Goal: Task Accomplishment & Management: Manage account settings

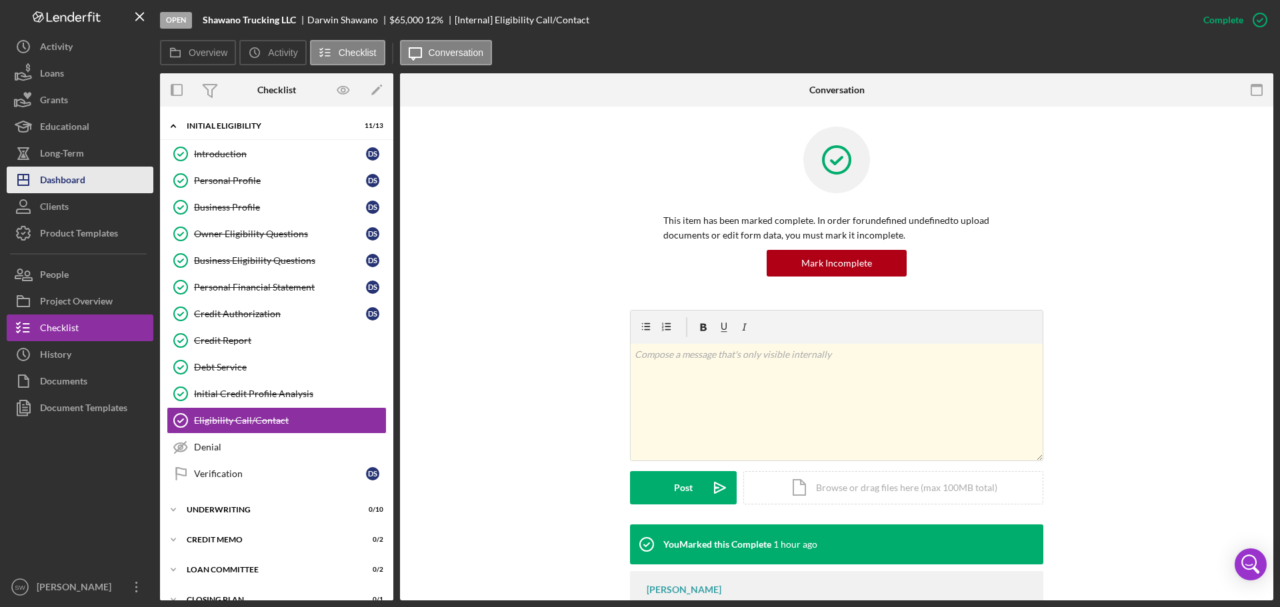
click at [63, 183] on div "Dashboard" at bounding box center [62, 182] width 45 height 30
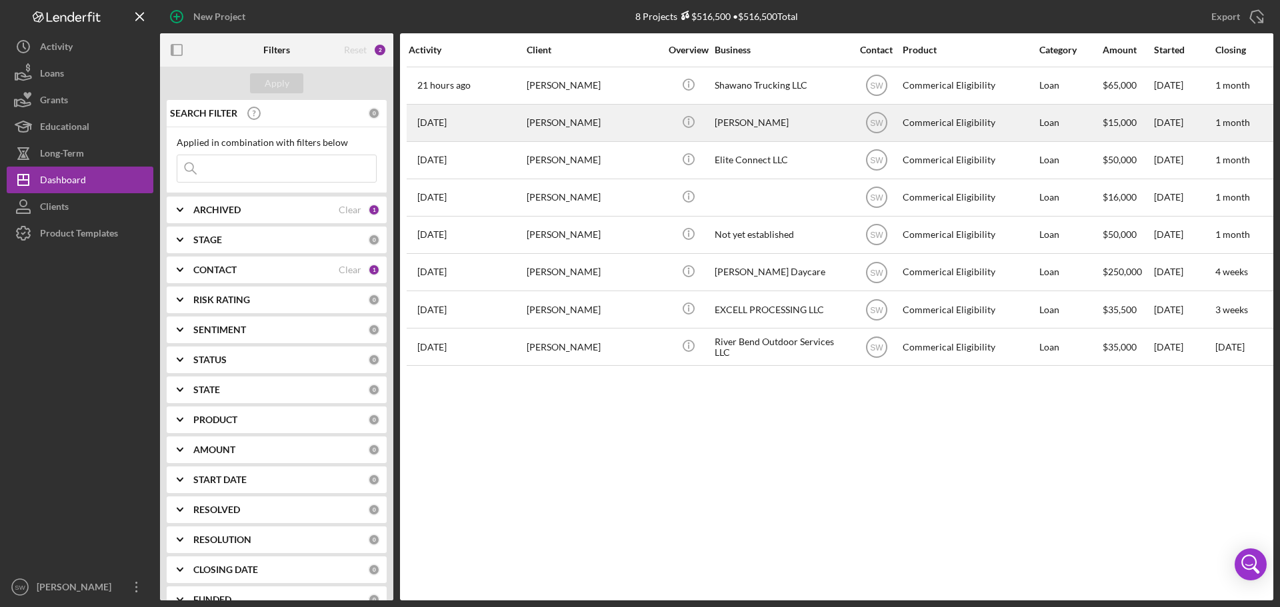
click at [541, 122] on div "[PERSON_NAME]" at bounding box center [593, 122] width 133 height 35
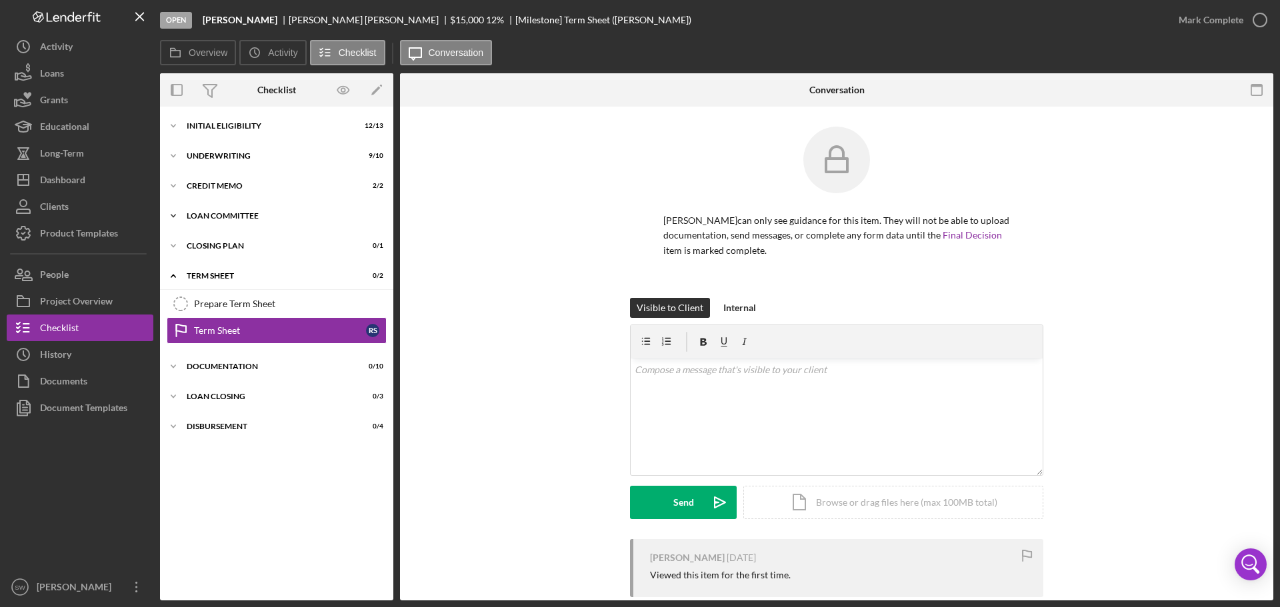
click at [171, 213] on icon "Icon/Expander" at bounding box center [173, 216] width 27 height 27
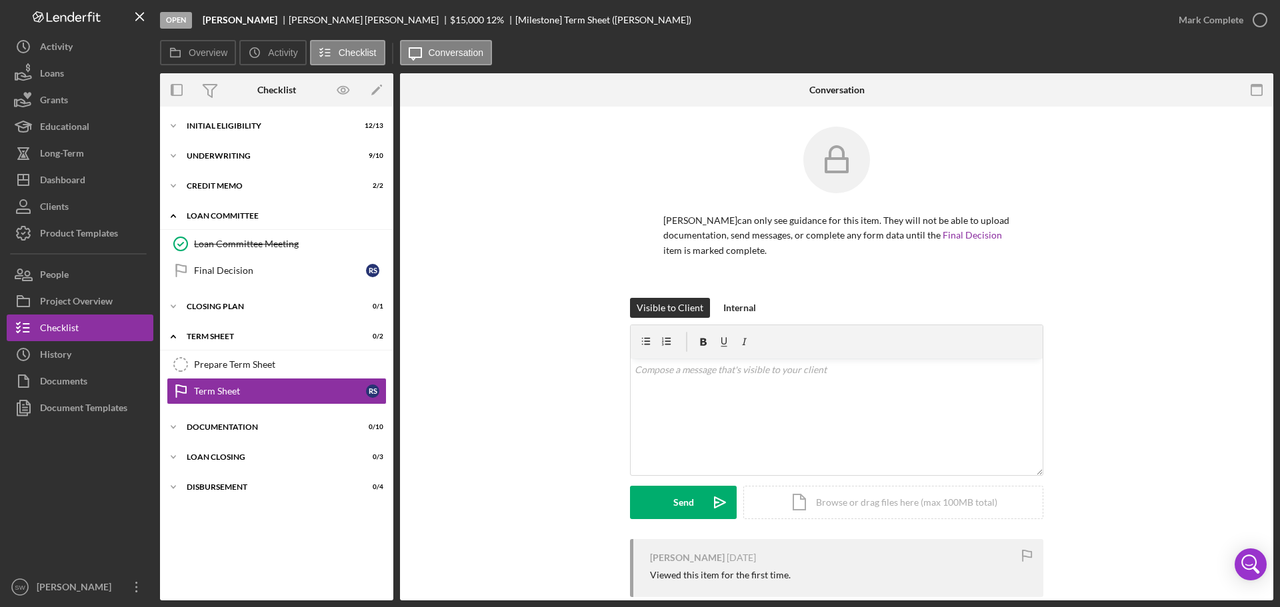
click at [172, 215] on icon "Icon/Expander" at bounding box center [173, 216] width 27 height 27
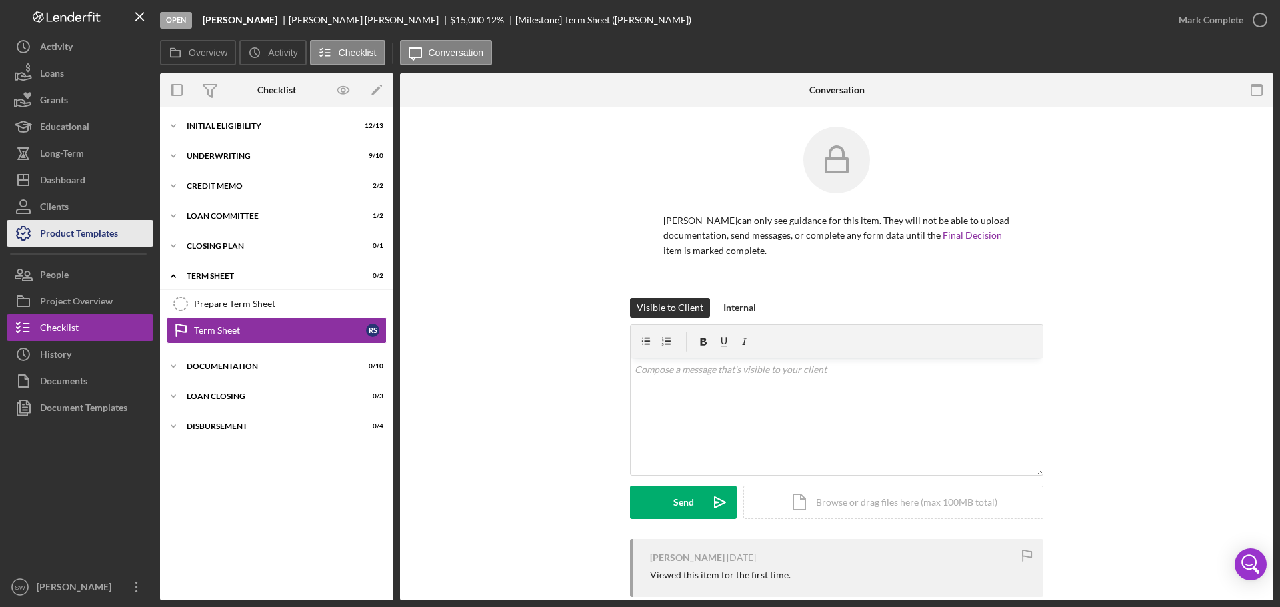
click at [65, 240] on div "Product Templates" at bounding box center [79, 235] width 78 height 30
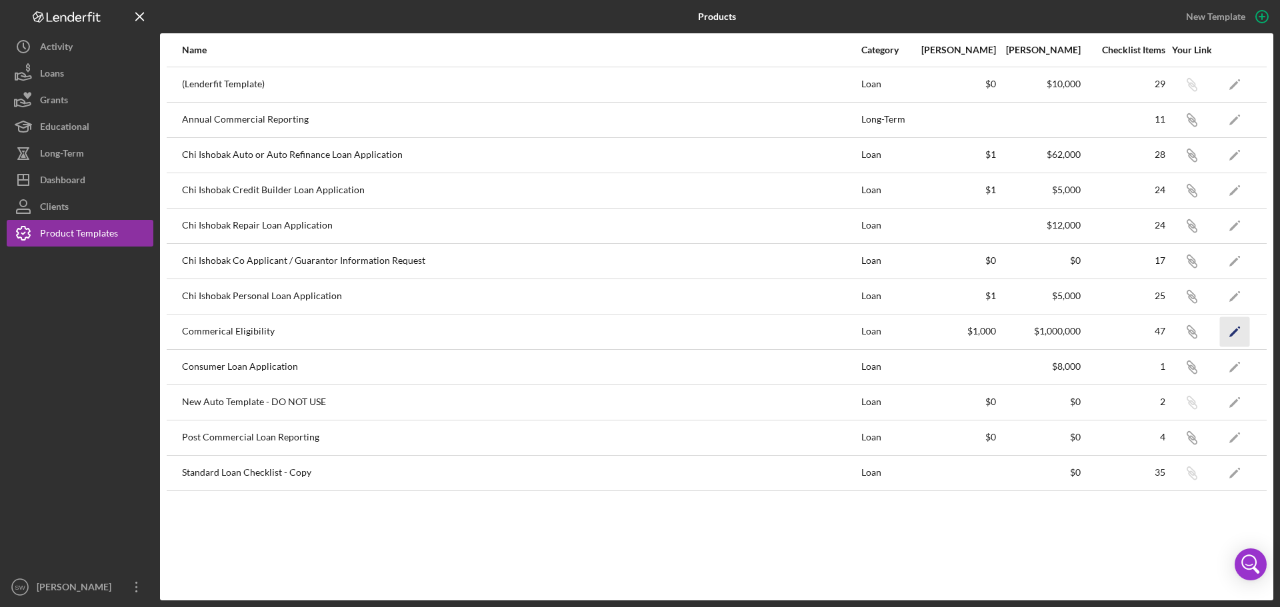
click at [1239, 334] on icon "Icon/Edit" at bounding box center [1235, 332] width 30 height 30
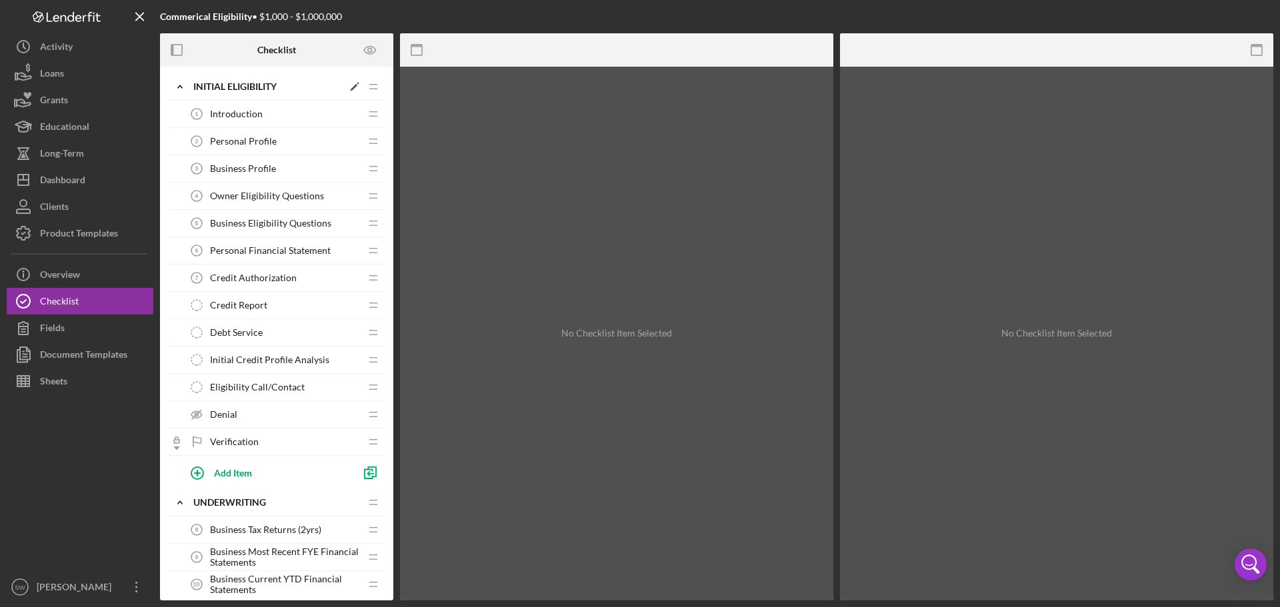
click at [176, 91] on icon "Icon/Expander" at bounding box center [180, 86] width 27 height 27
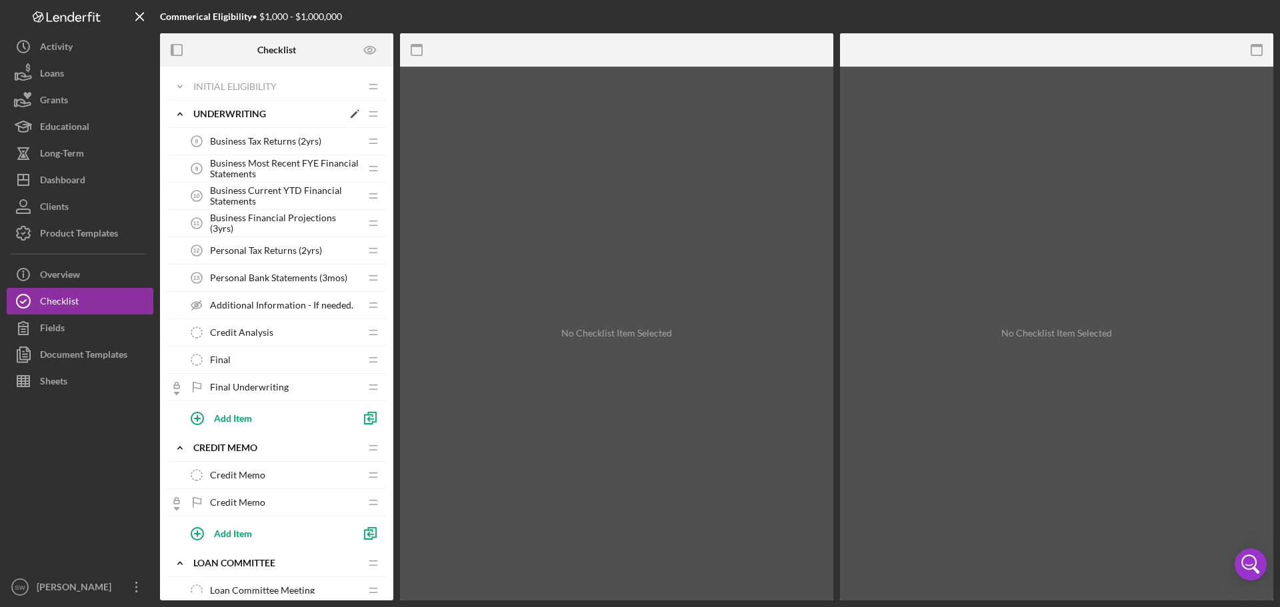
click at [179, 113] on icon "Icon/Expander" at bounding box center [180, 114] width 27 height 27
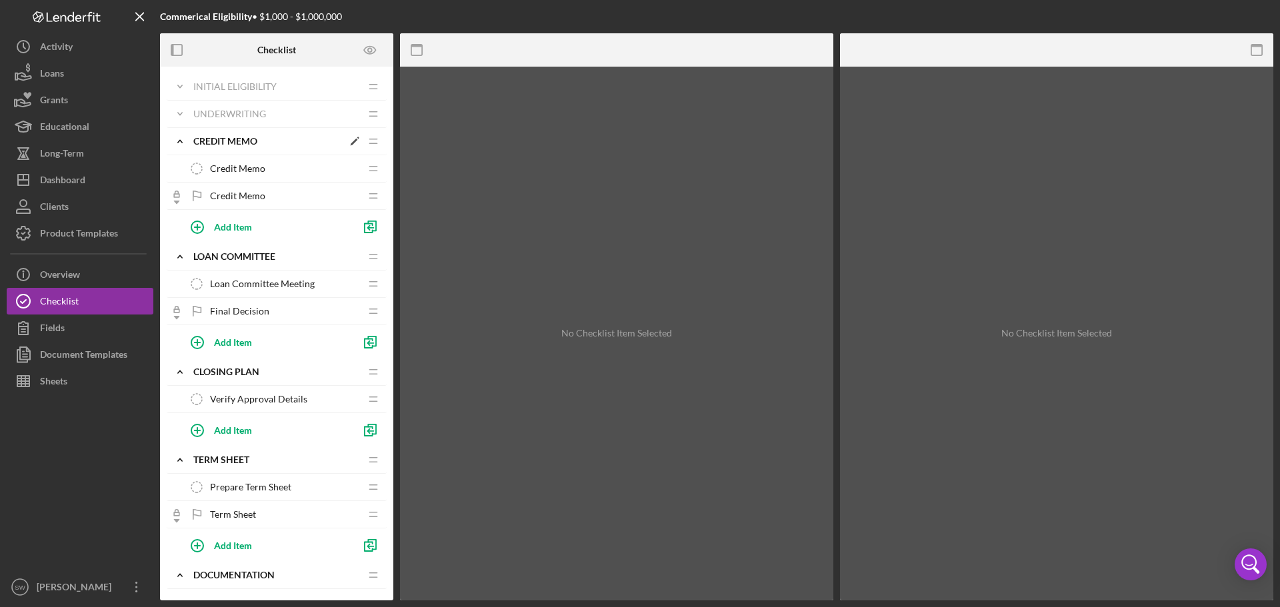
click at [176, 141] on icon "Icon/Expander" at bounding box center [180, 141] width 27 height 27
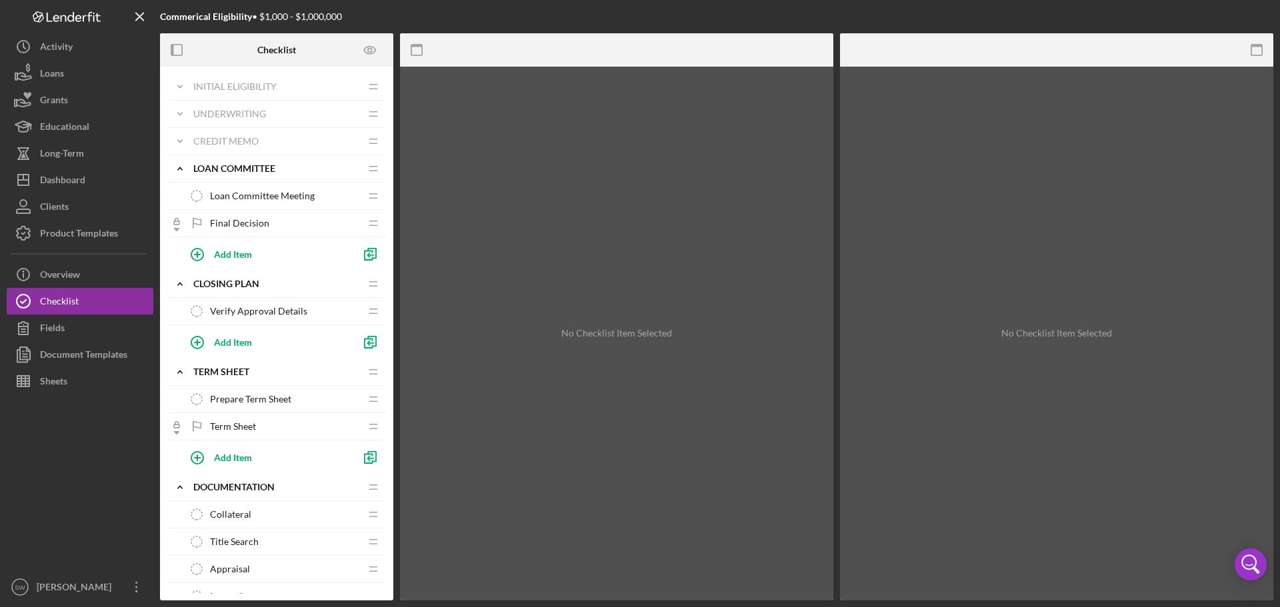
click at [253, 220] on span "Final Decision" at bounding box center [239, 223] width 59 height 11
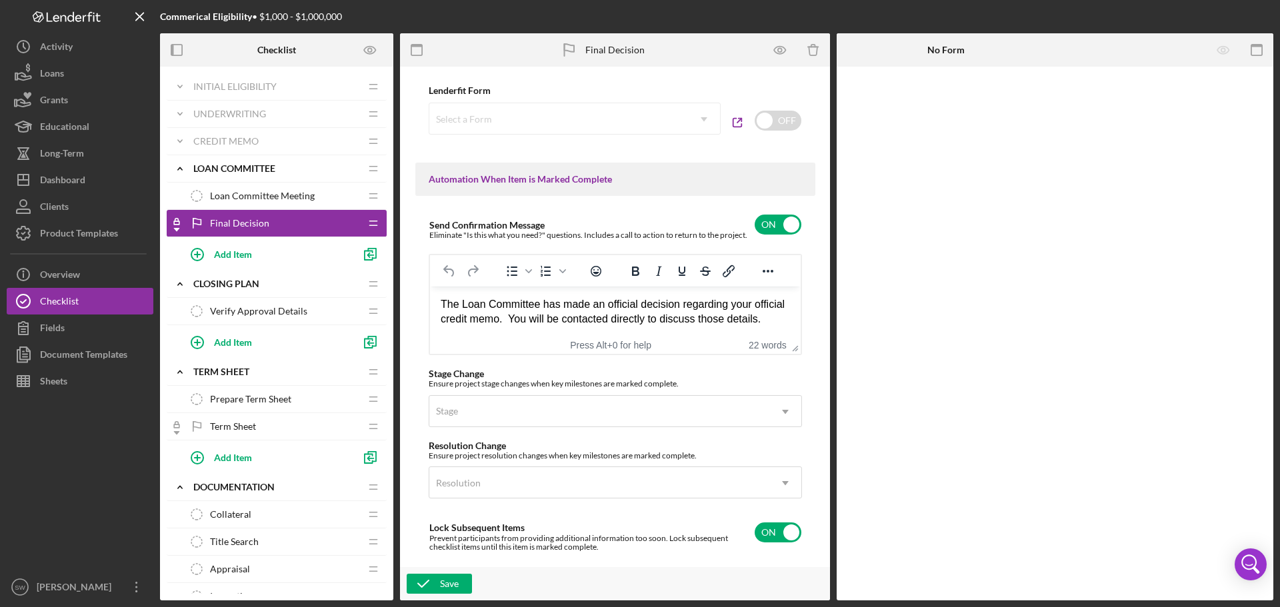
scroll to position [800, 0]
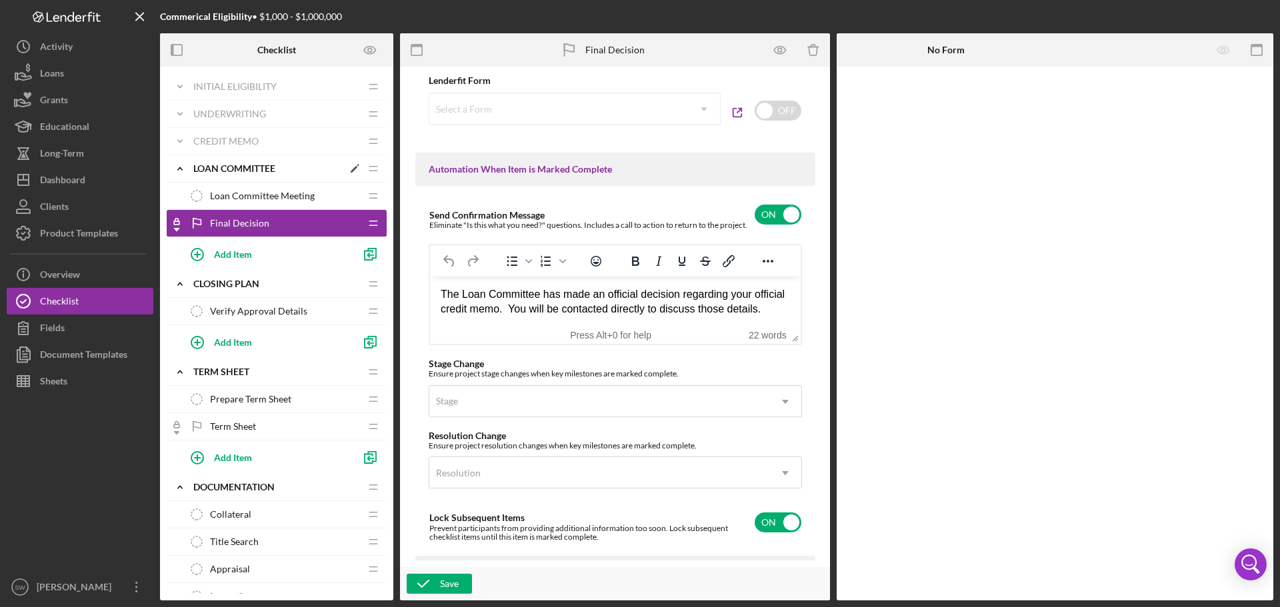
click at [179, 168] on icon "Icon/Expander" at bounding box center [180, 168] width 27 height 27
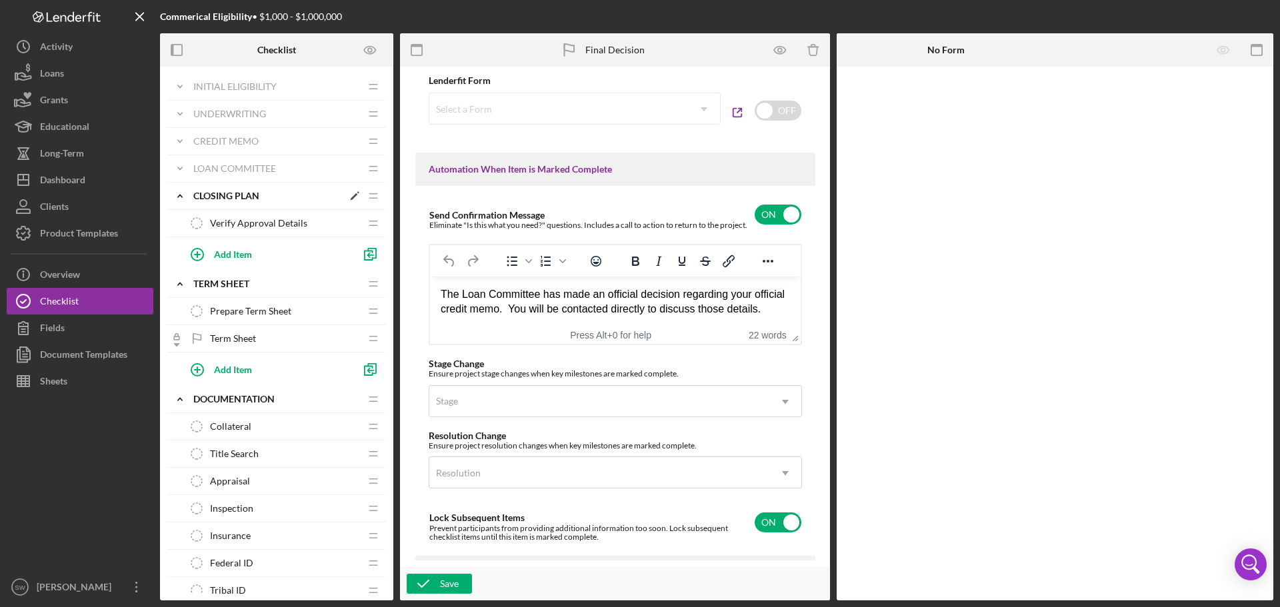
click at [179, 195] on icon "Icon/Expander" at bounding box center [180, 196] width 27 height 27
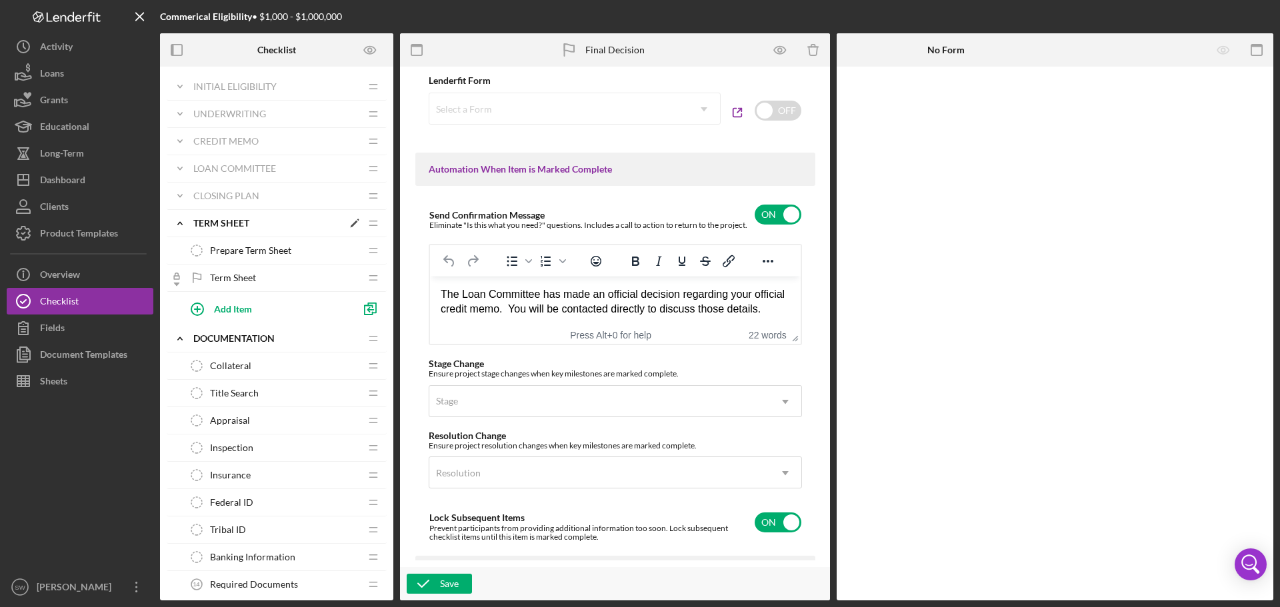
click at [179, 223] on polyline at bounding box center [180, 223] width 4 height 3
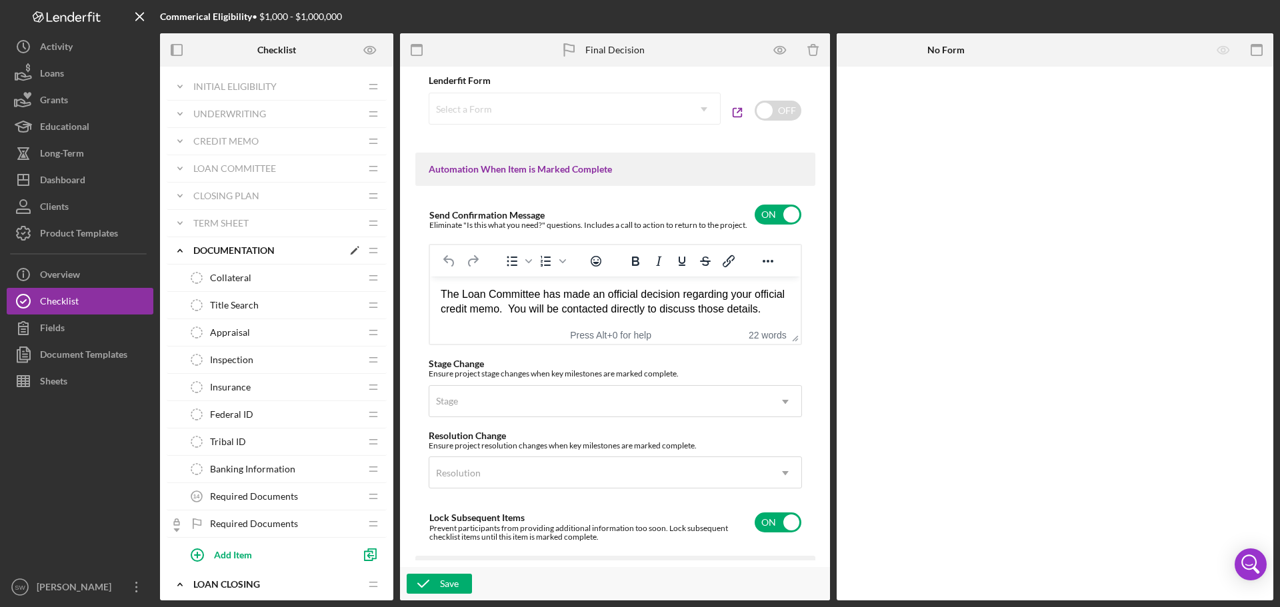
click at [179, 251] on polyline at bounding box center [180, 250] width 4 height 3
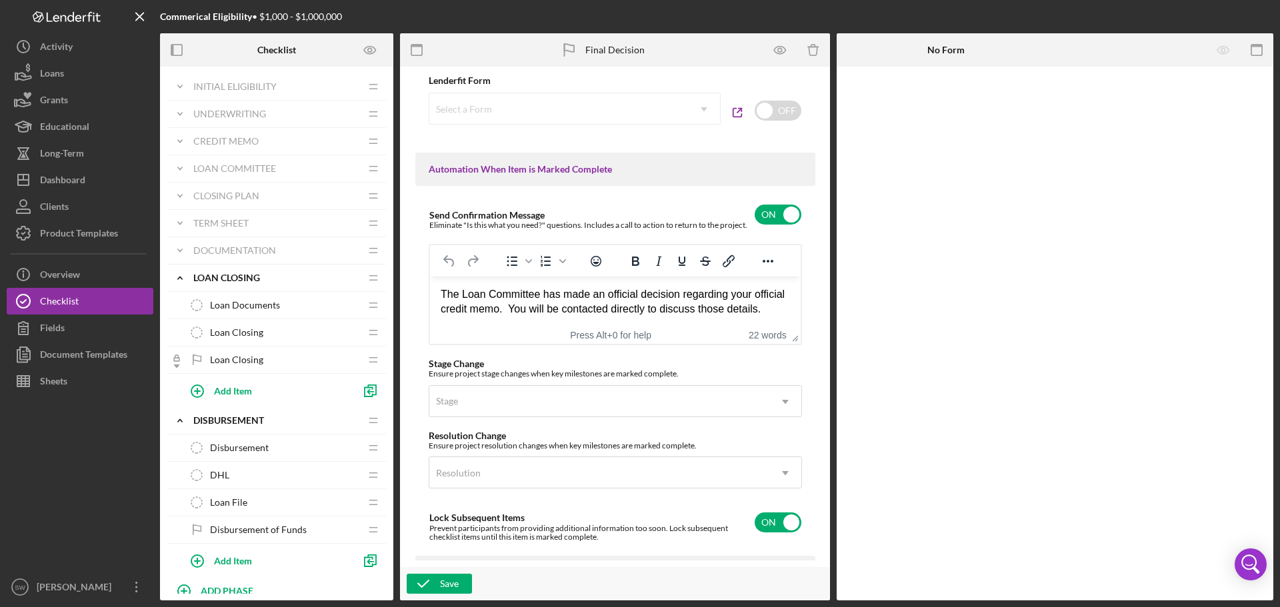
click at [221, 360] on span "Loan Closing" at bounding box center [236, 360] width 53 height 11
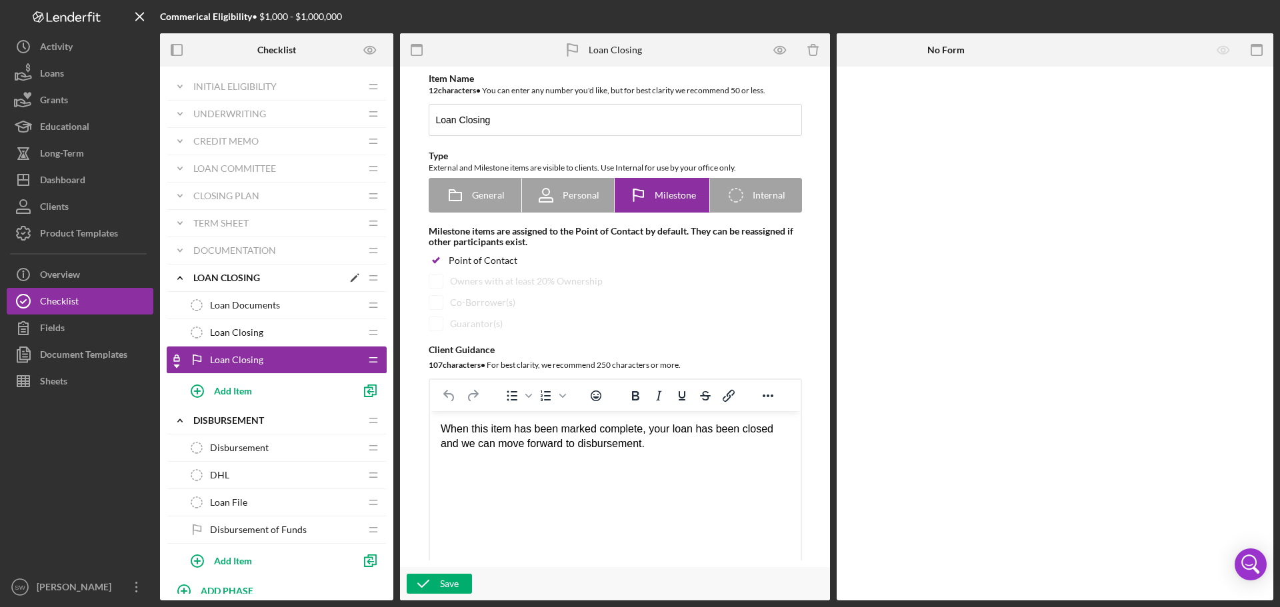
click at [177, 279] on icon "Icon/Expander" at bounding box center [180, 278] width 27 height 27
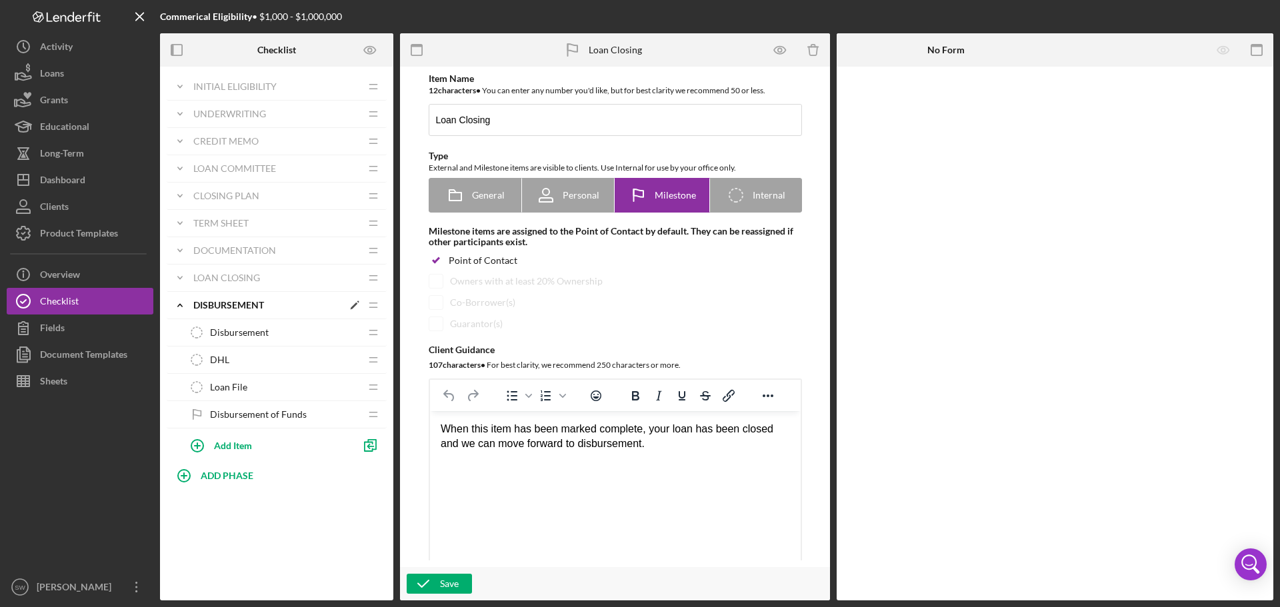
click at [178, 301] on icon "Icon/Expander" at bounding box center [180, 305] width 27 height 27
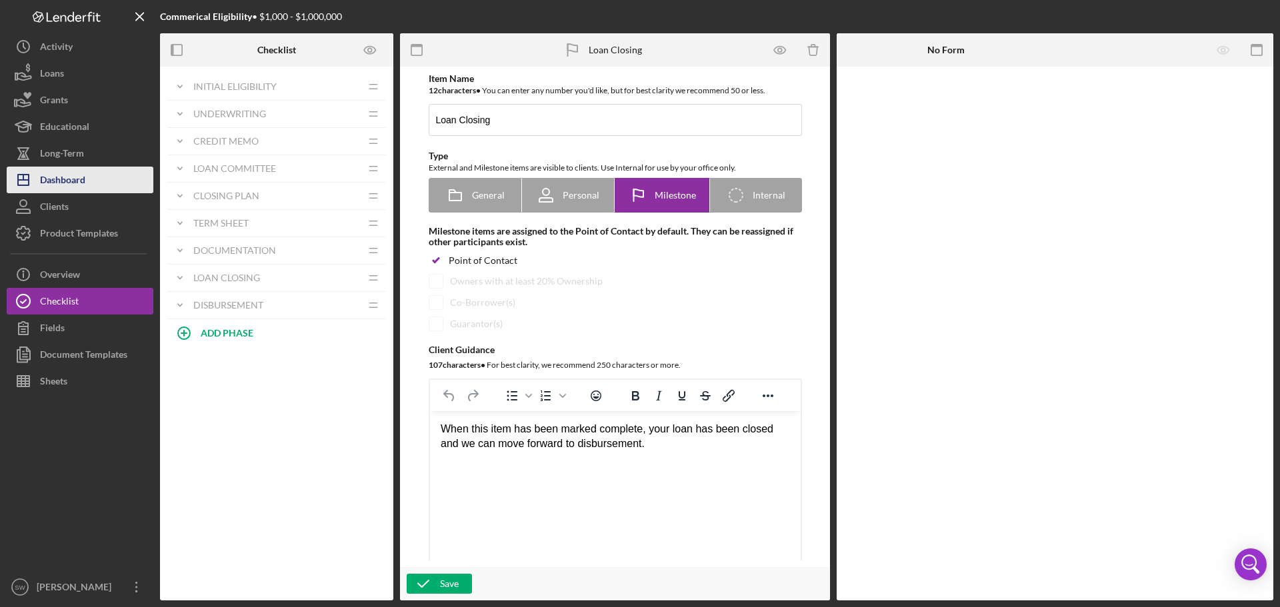
click at [63, 176] on div "Dashboard" at bounding box center [62, 182] width 45 height 30
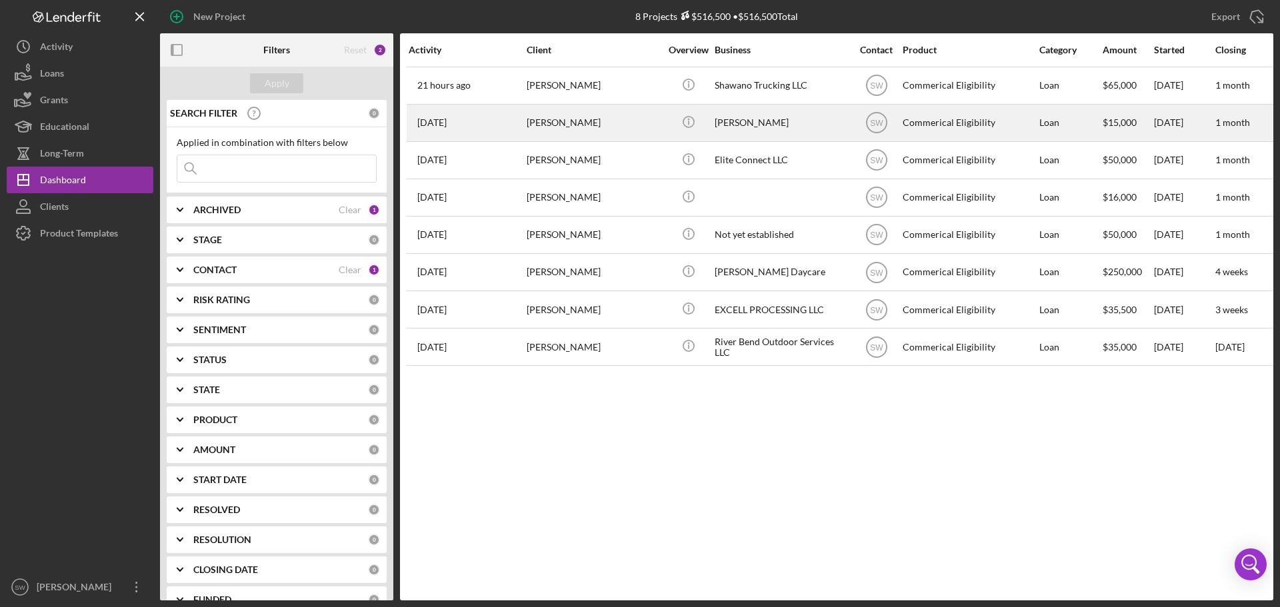
click at [543, 121] on div "[PERSON_NAME]" at bounding box center [593, 122] width 133 height 35
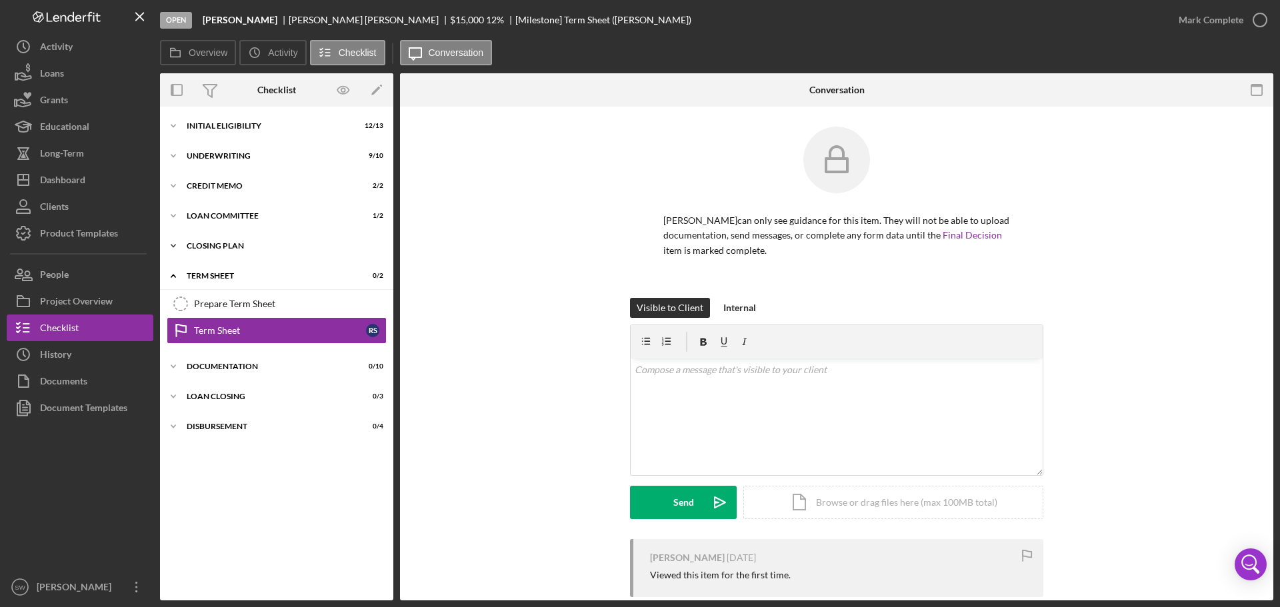
click at [175, 245] on polyline at bounding box center [173, 246] width 4 height 3
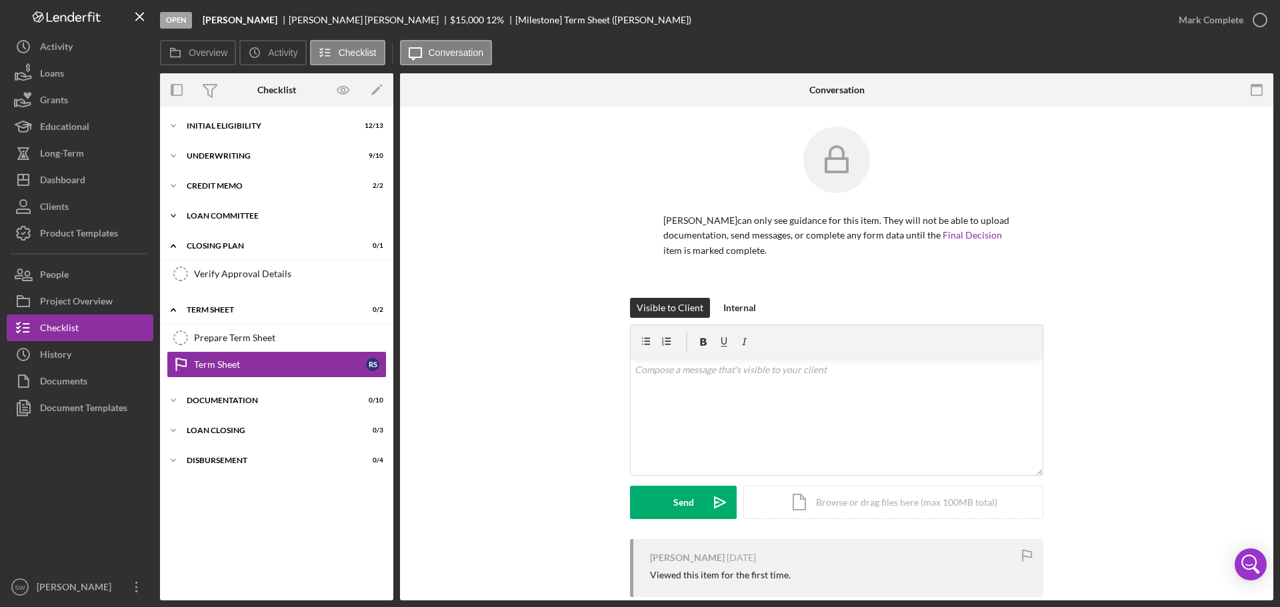
click at [171, 214] on icon "Icon/Expander" at bounding box center [173, 216] width 27 height 27
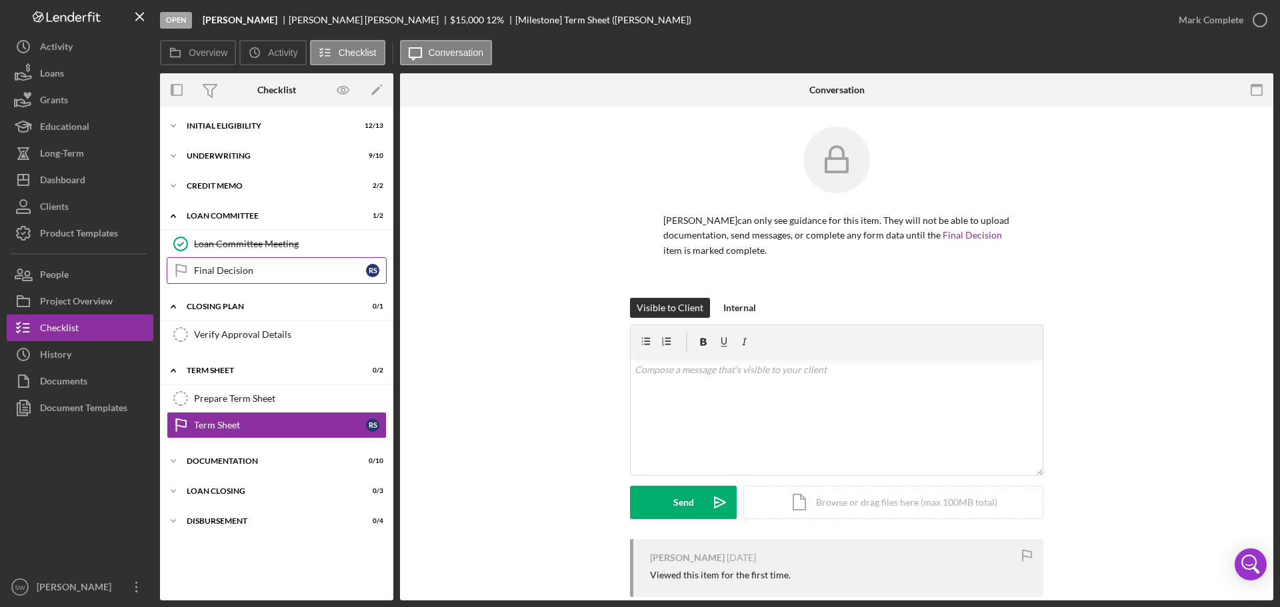
click at [217, 270] on div "Final Decision" at bounding box center [280, 270] width 172 height 11
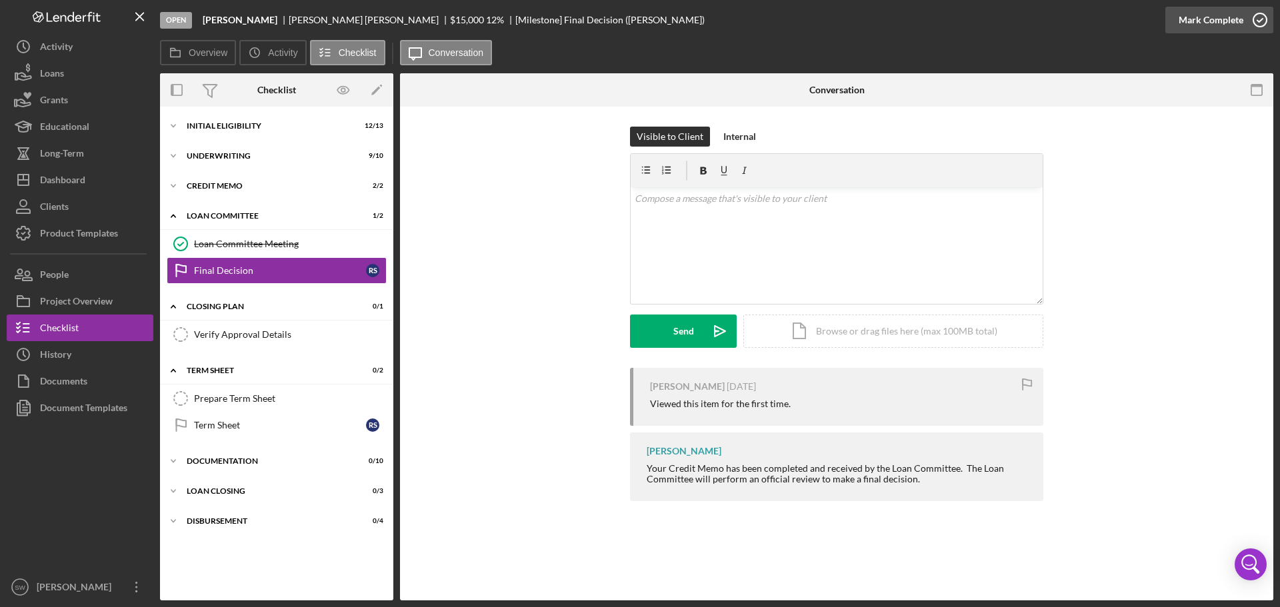
click at [1259, 19] on icon "button" at bounding box center [1259, 19] width 33 height 33
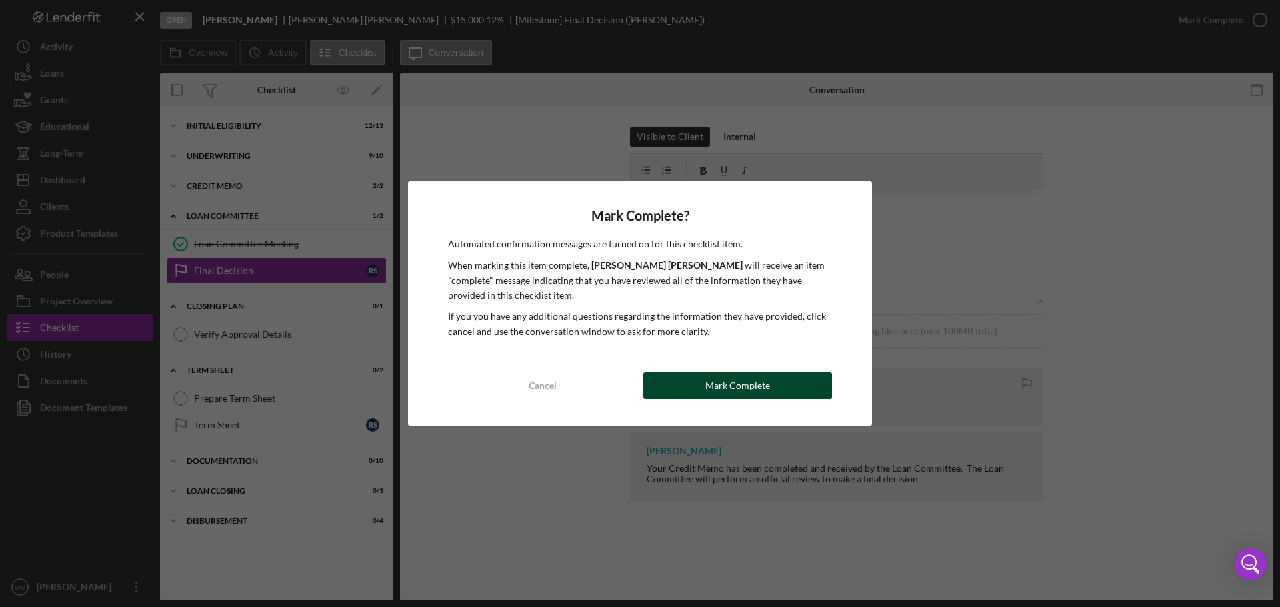
click at [709, 386] on div "Mark Complete" at bounding box center [737, 386] width 65 height 27
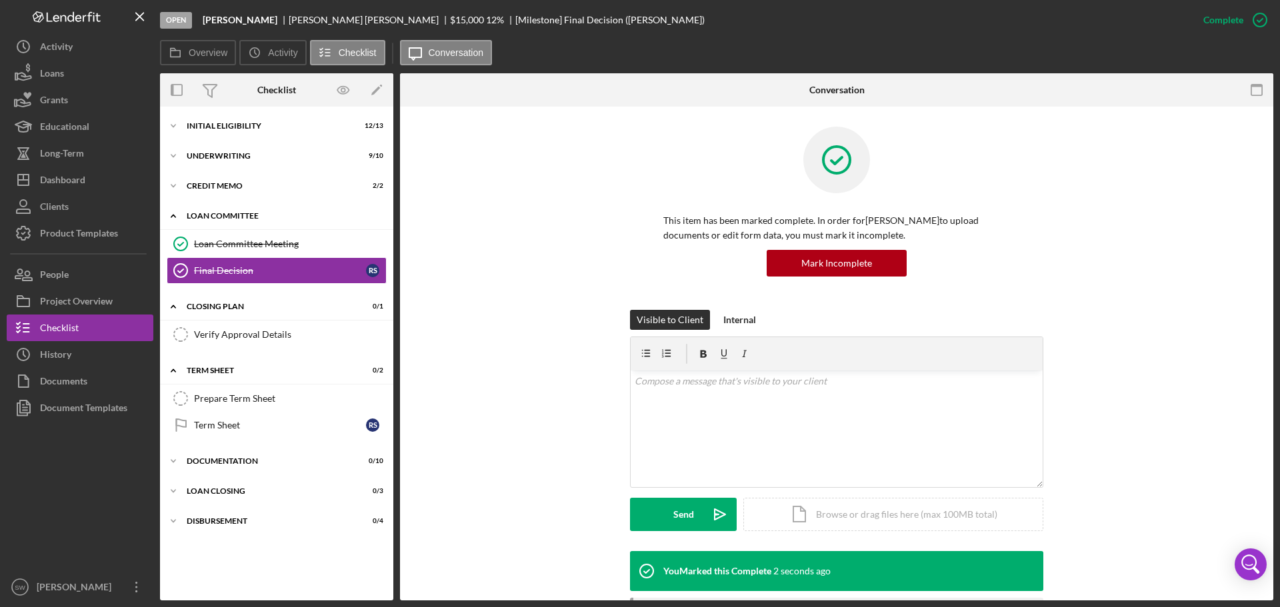
click at [171, 217] on polyline at bounding box center [173, 216] width 4 height 3
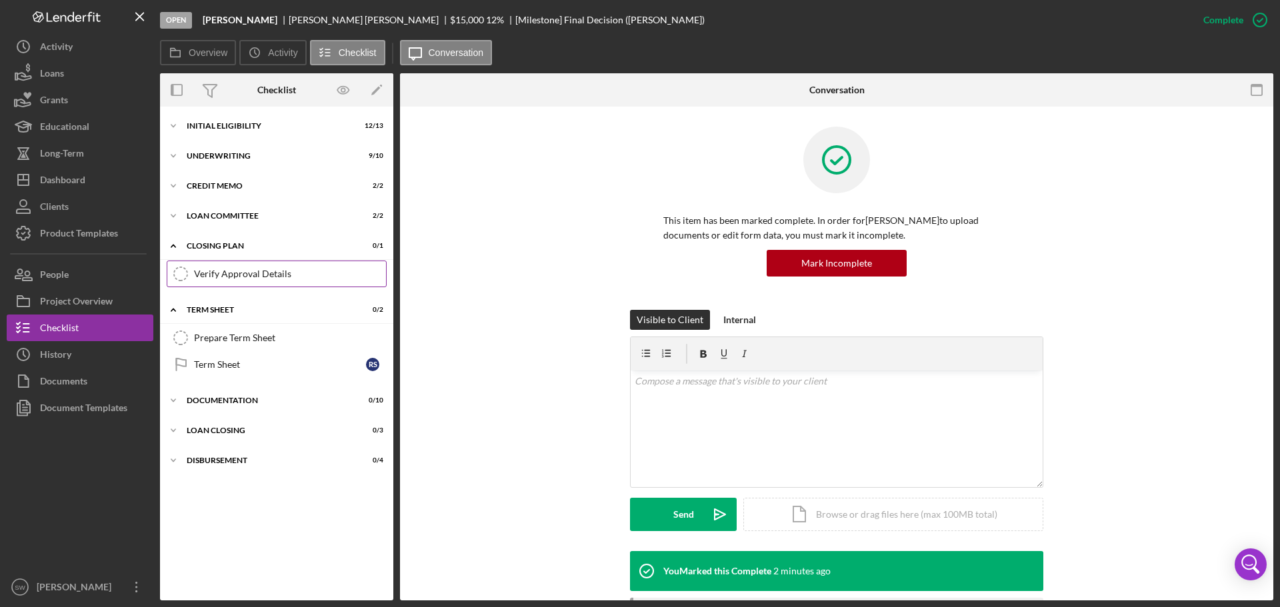
click at [236, 274] on div "Verify Approval Details" at bounding box center [290, 274] width 192 height 11
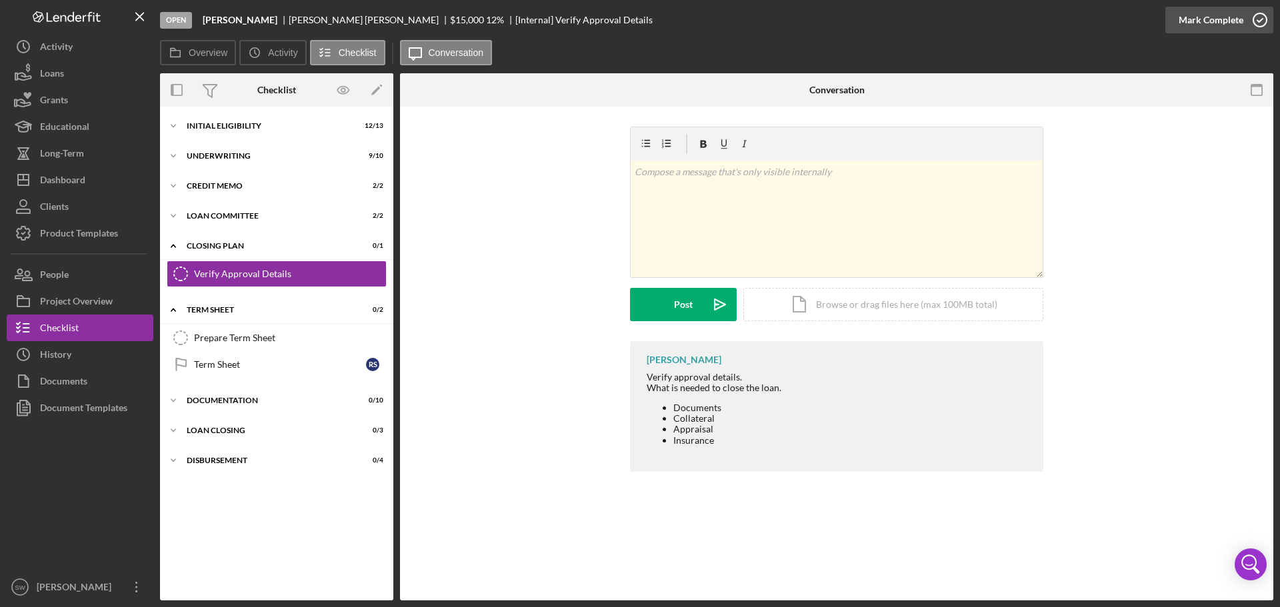
click at [1264, 20] on icon "button" at bounding box center [1259, 19] width 33 height 33
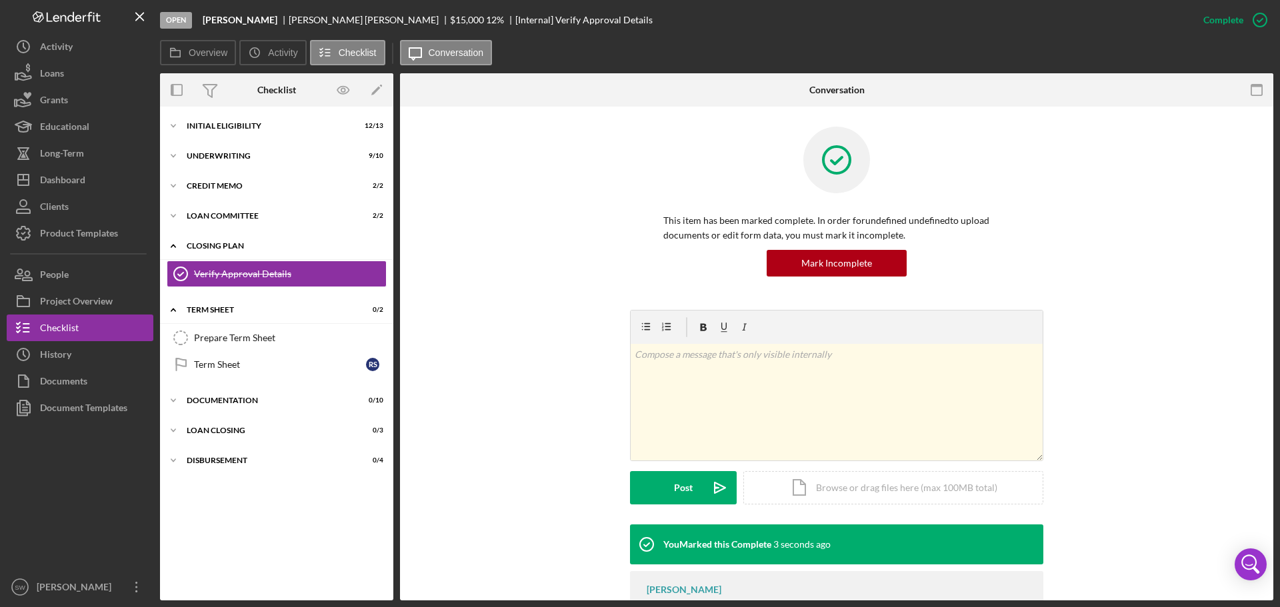
click at [173, 245] on polyline at bounding box center [173, 246] width 4 height 3
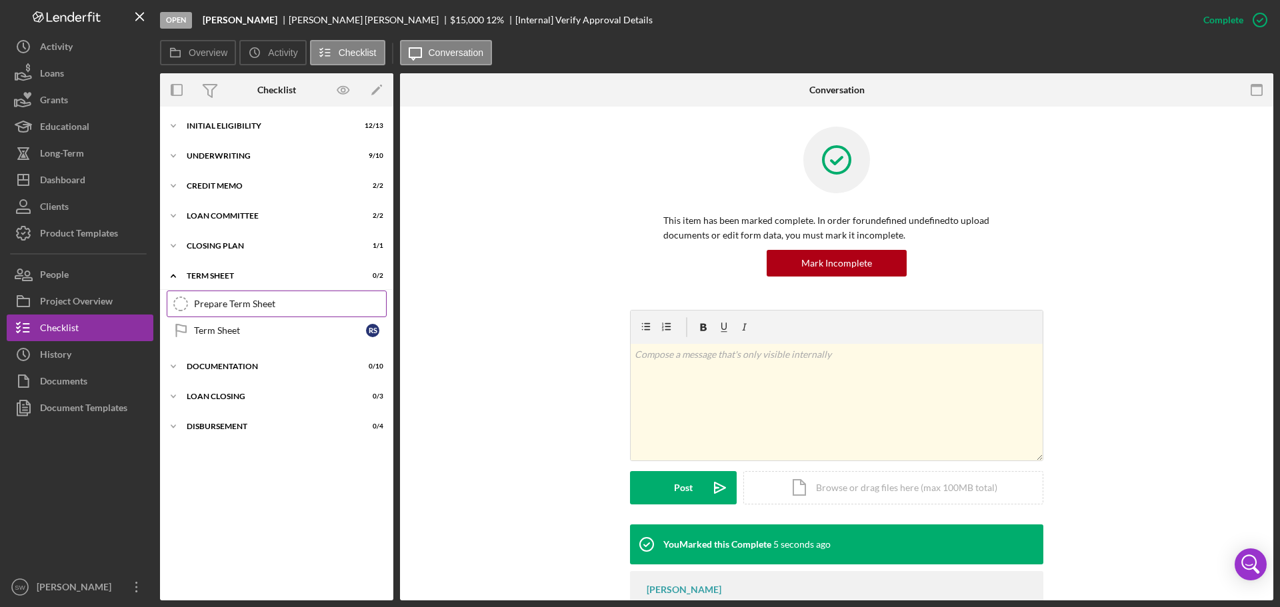
click at [208, 300] on div "Prepare Term Sheet" at bounding box center [290, 304] width 192 height 11
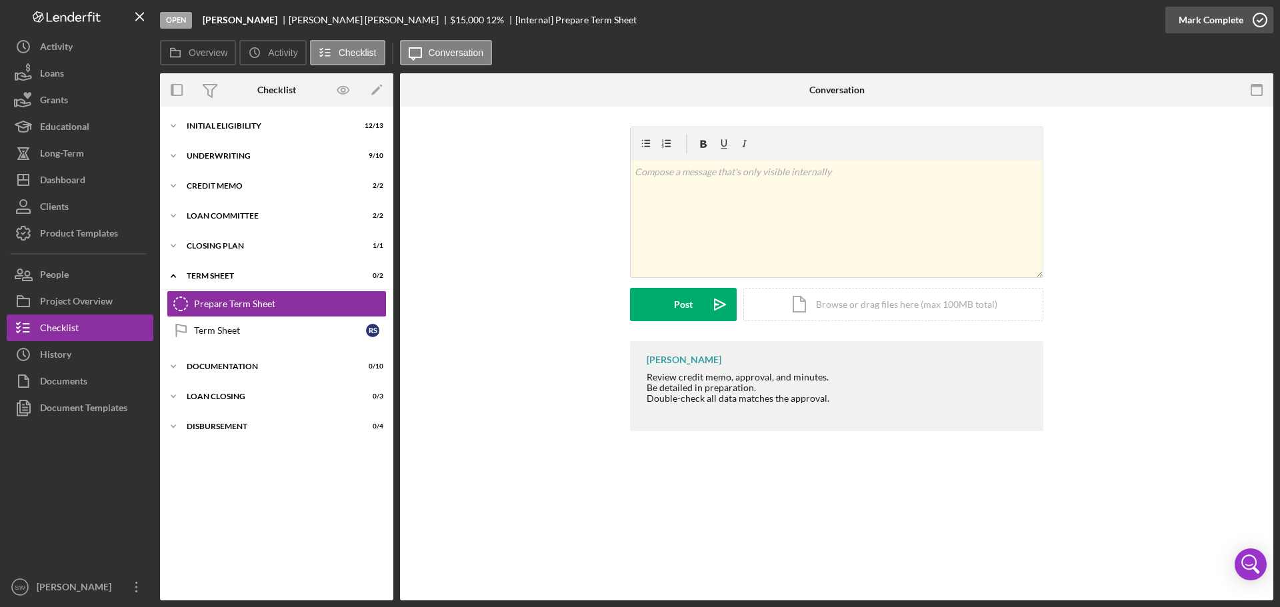
click at [1261, 19] on icon "button" at bounding box center [1259, 19] width 33 height 33
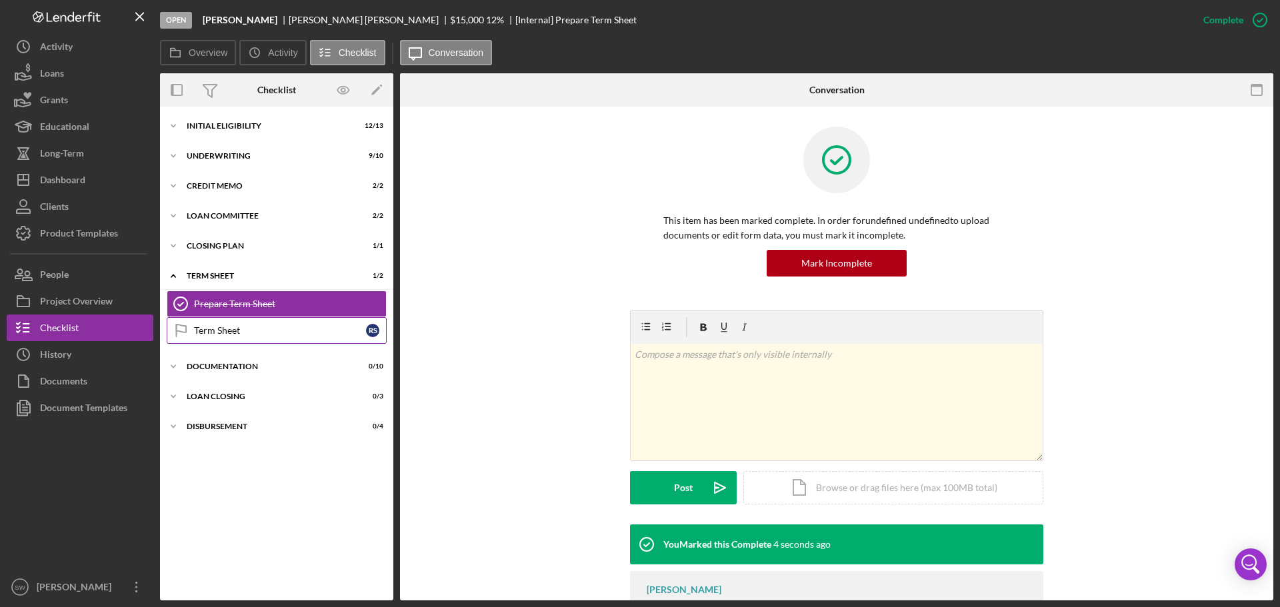
click at [210, 330] on div "Term Sheet" at bounding box center [280, 330] width 172 height 11
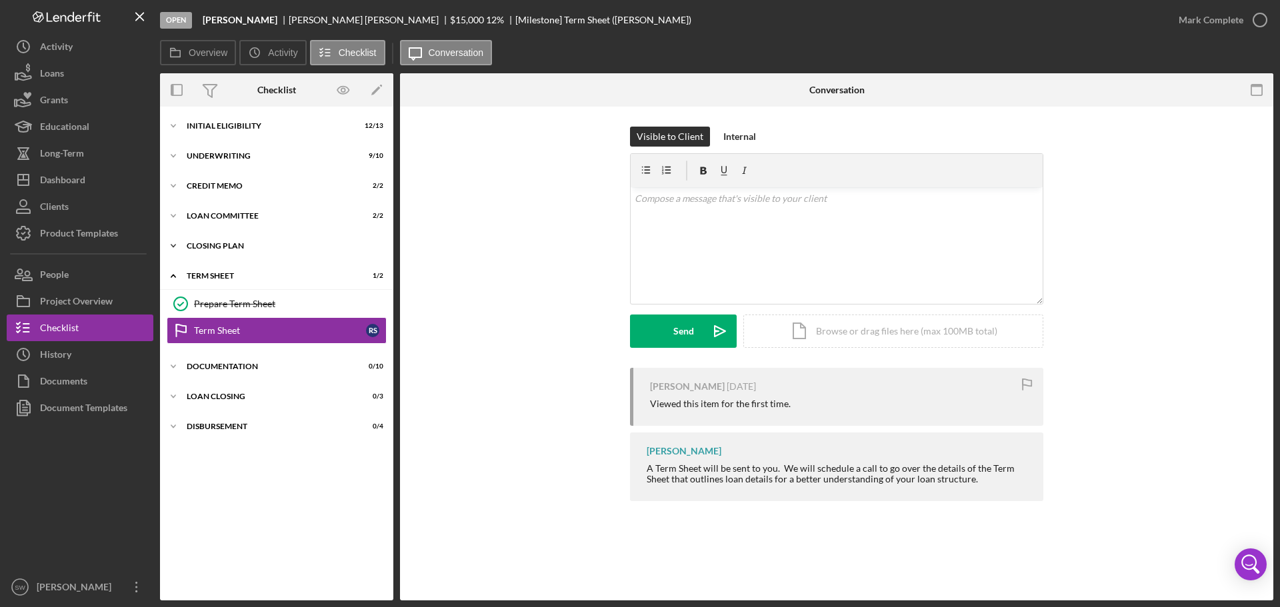
click at [208, 243] on div "CLOSING PLAN" at bounding box center [282, 246] width 190 height 8
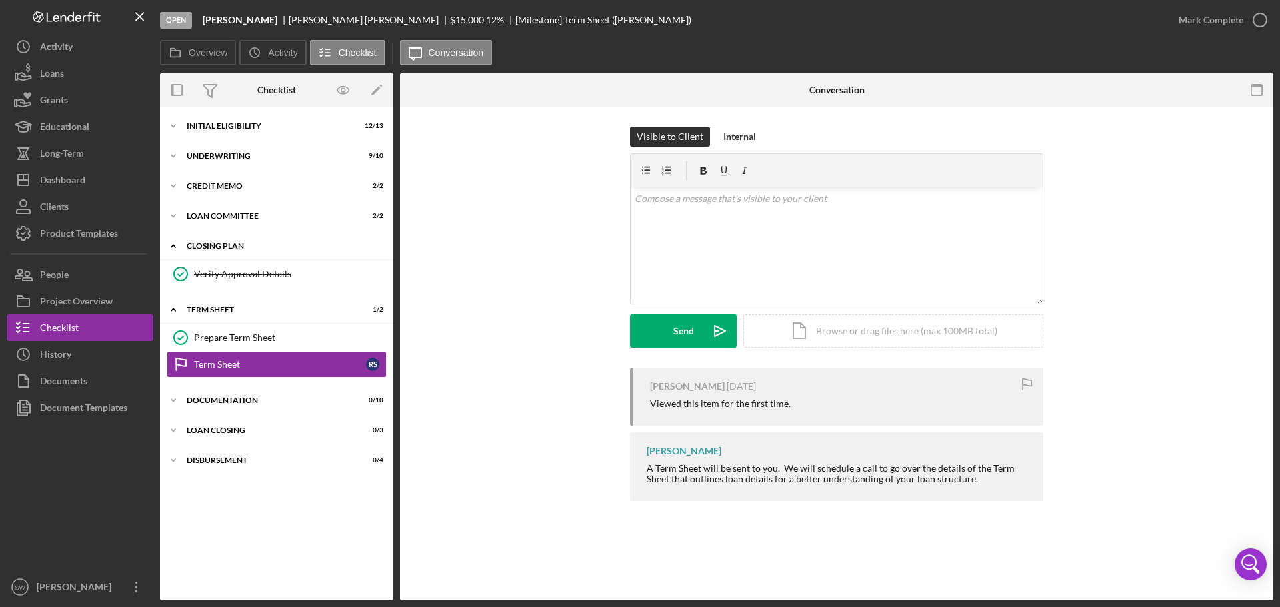
click at [173, 244] on icon "Icon/Expander" at bounding box center [173, 246] width 27 height 27
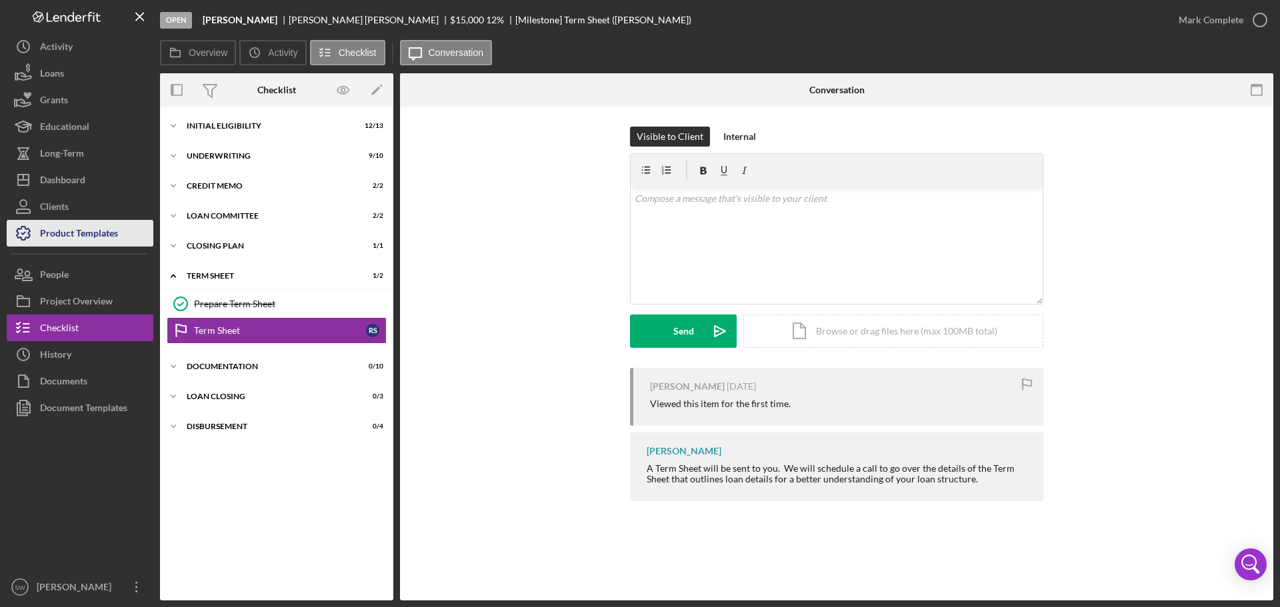
click at [57, 231] on div "Product Templates" at bounding box center [79, 235] width 78 height 30
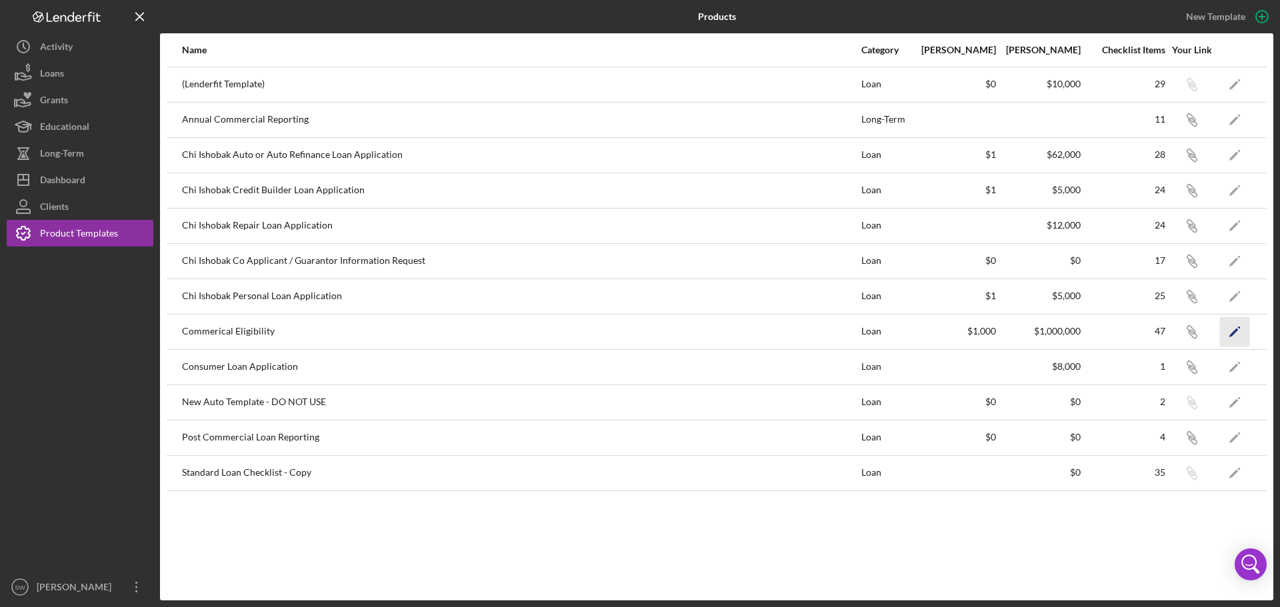
click at [1233, 327] on icon "Icon/Edit" at bounding box center [1235, 332] width 30 height 30
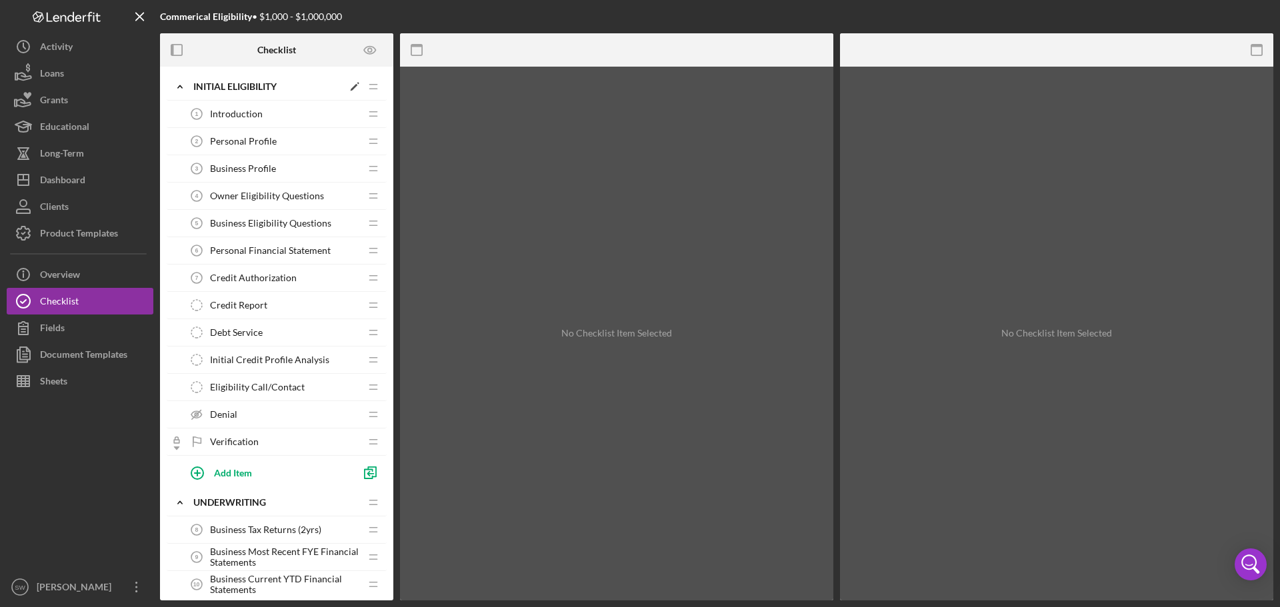
click at [179, 86] on polyline at bounding box center [180, 86] width 4 height 3
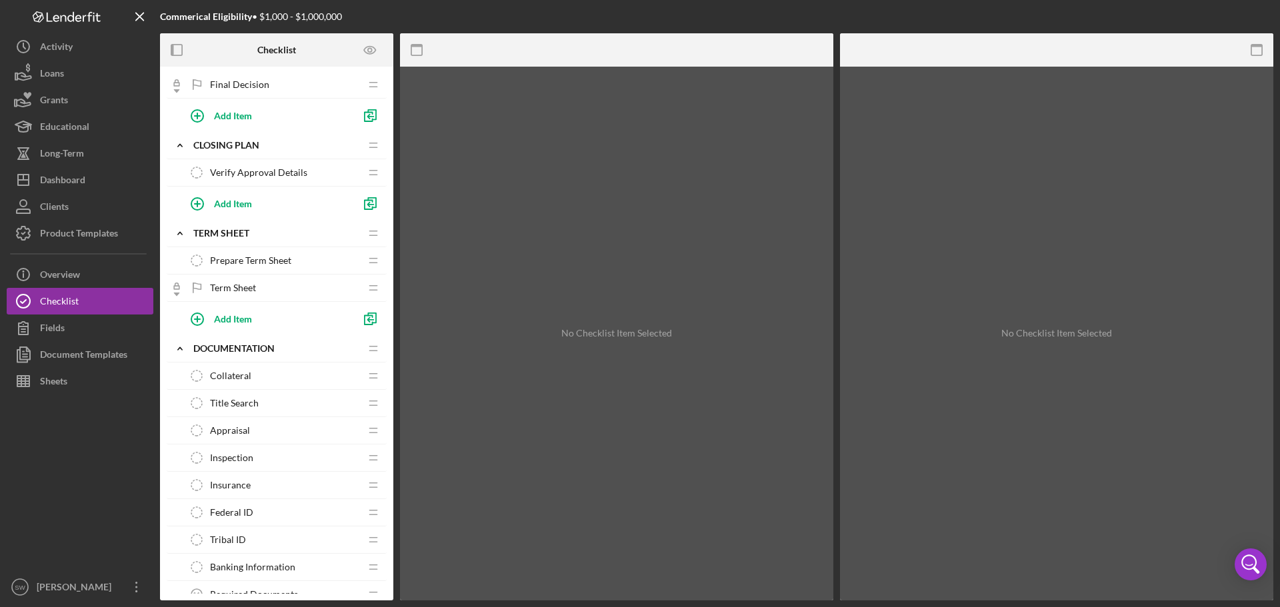
scroll to position [333, 0]
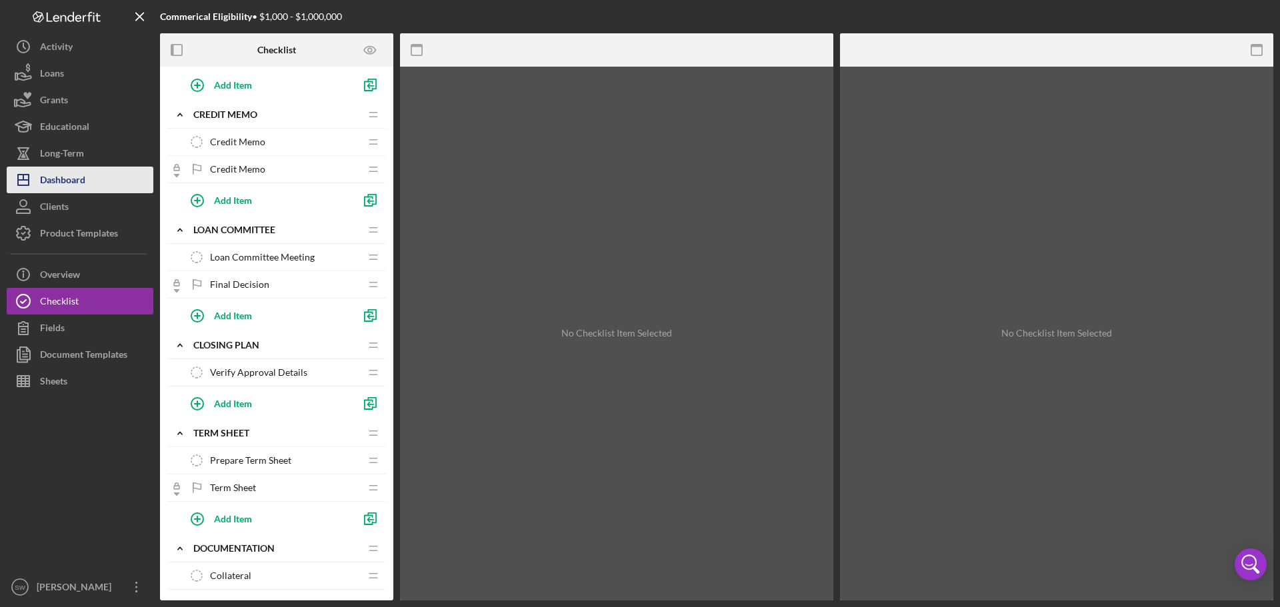
click at [54, 179] on div "Dashboard" at bounding box center [62, 182] width 45 height 30
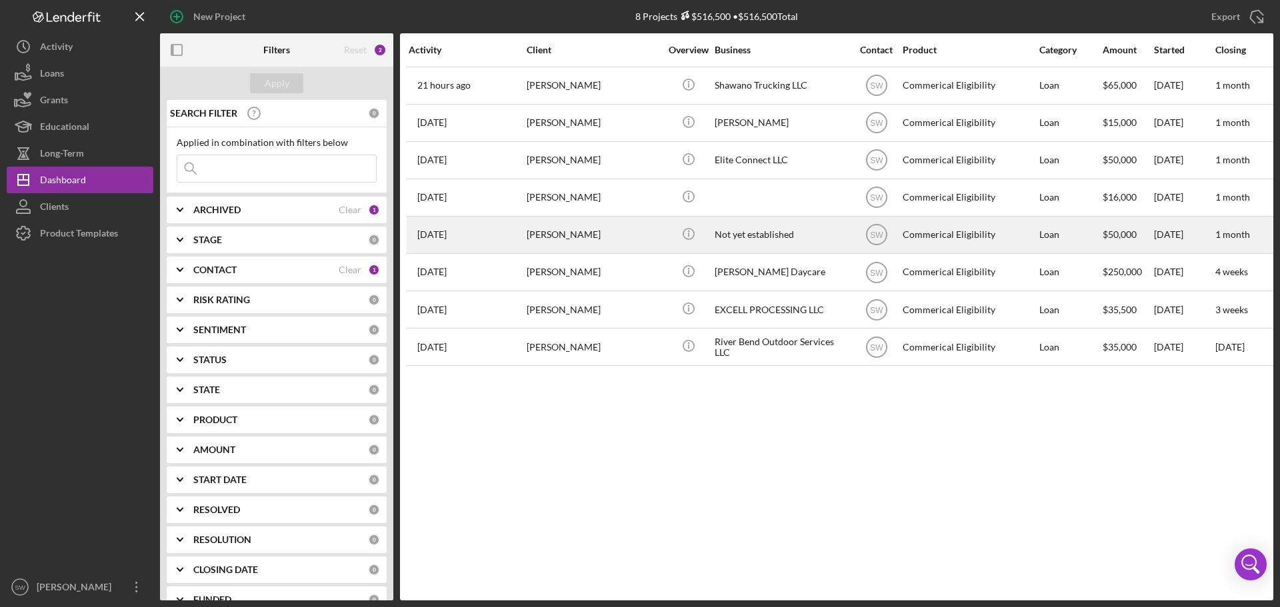
click at [541, 236] on div "[PERSON_NAME]" at bounding box center [593, 234] width 133 height 35
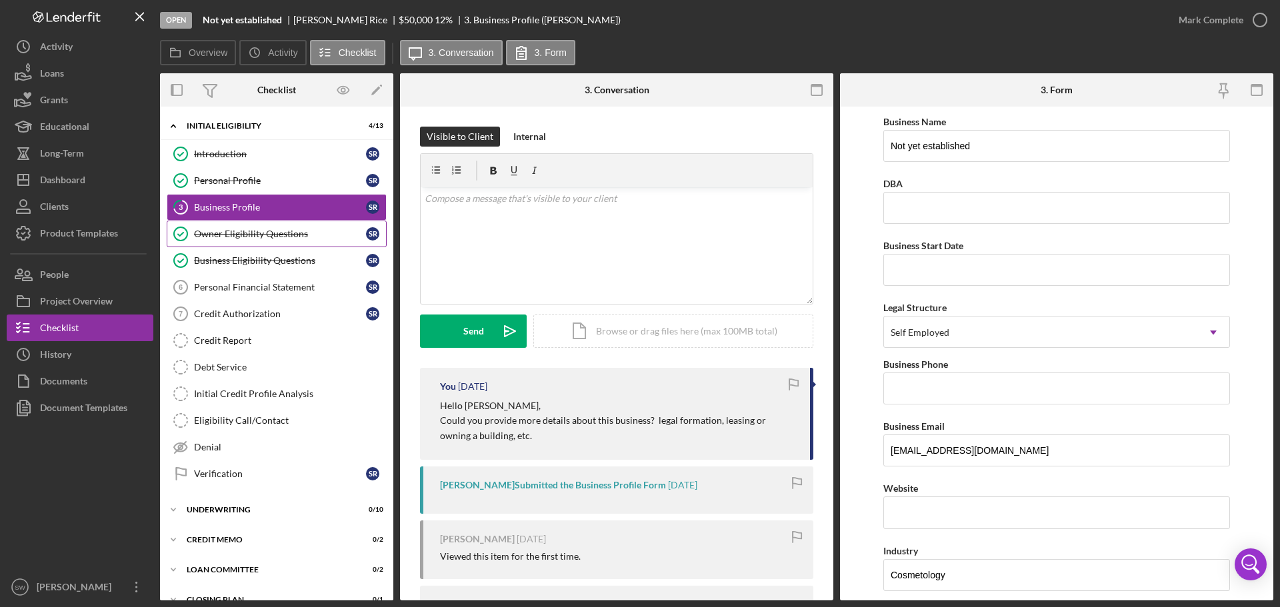
click at [219, 236] on div "Owner Eligibility Questions" at bounding box center [280, 234] width 172 height 11
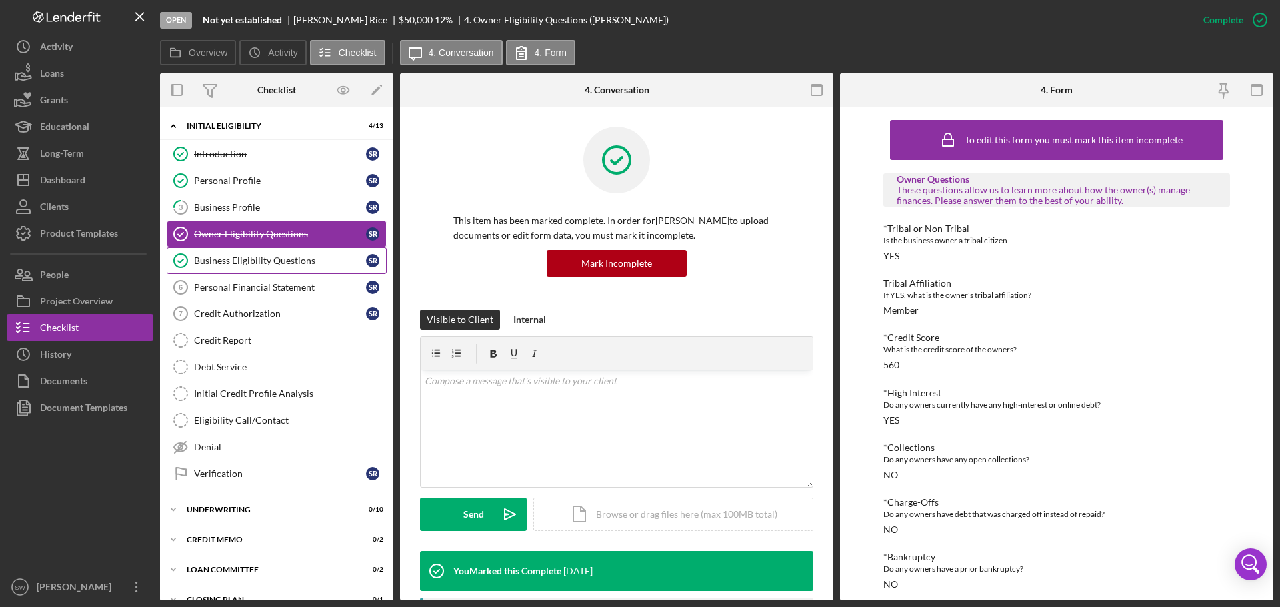
click at [213, 261] on div "Business Eligibility Questions" at bounding box center [280, 260] width 172 height 11
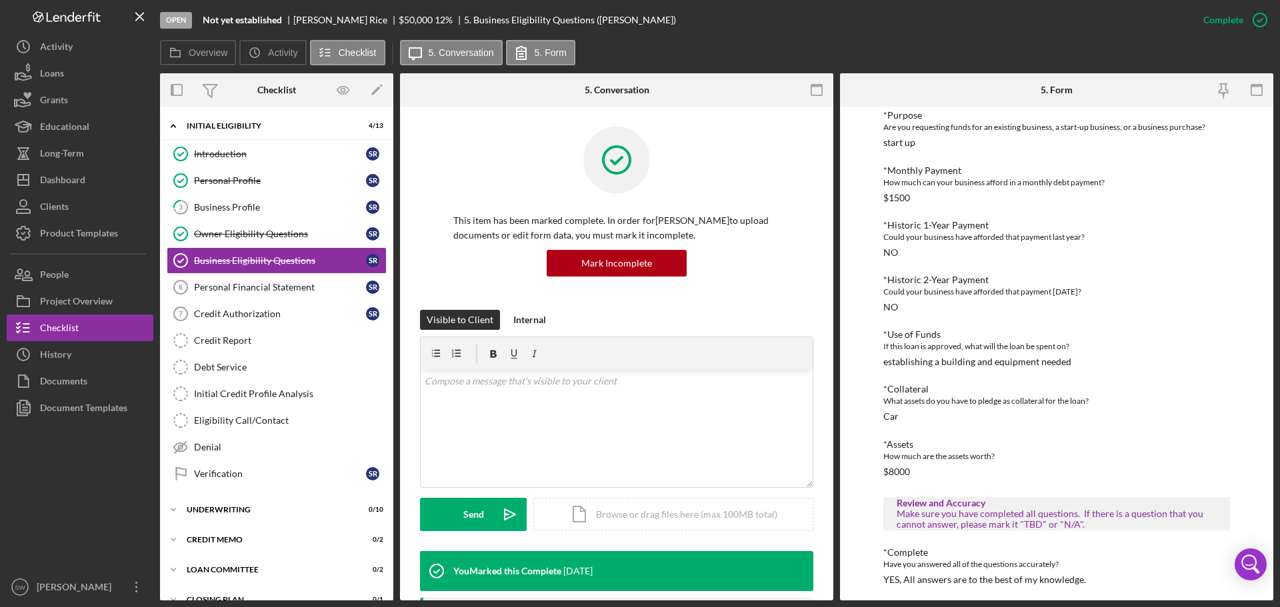
scroll to position [227, 0]
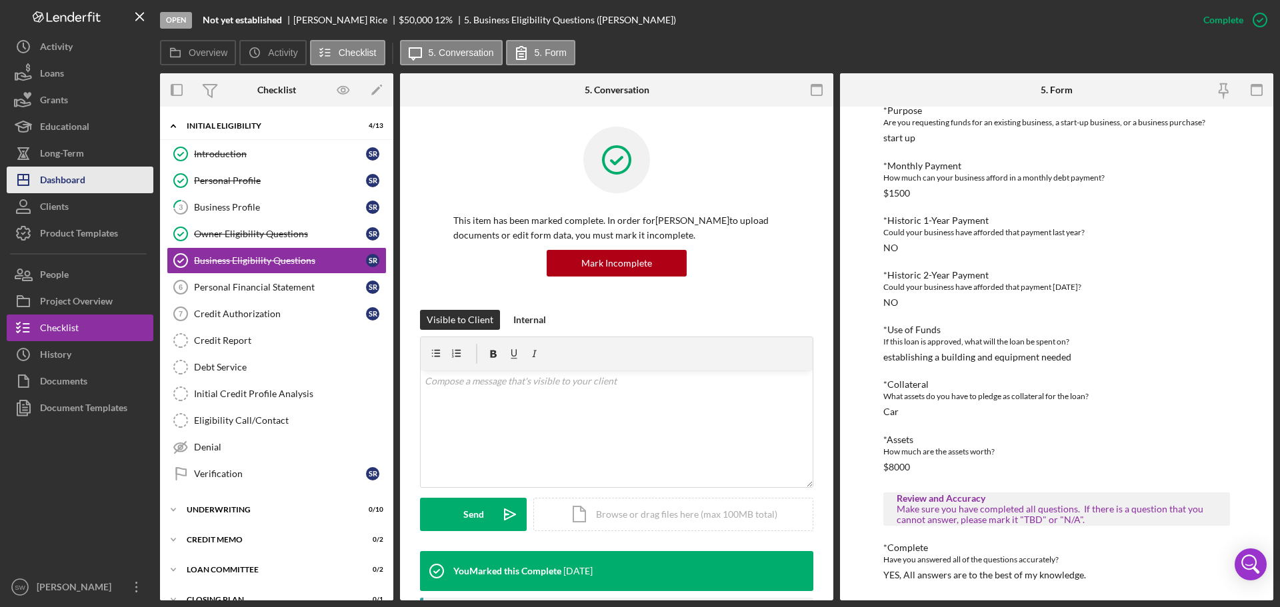
click at [63, 183] on div "Dashboard" at bounding box center [62, 182] width 45 height 30
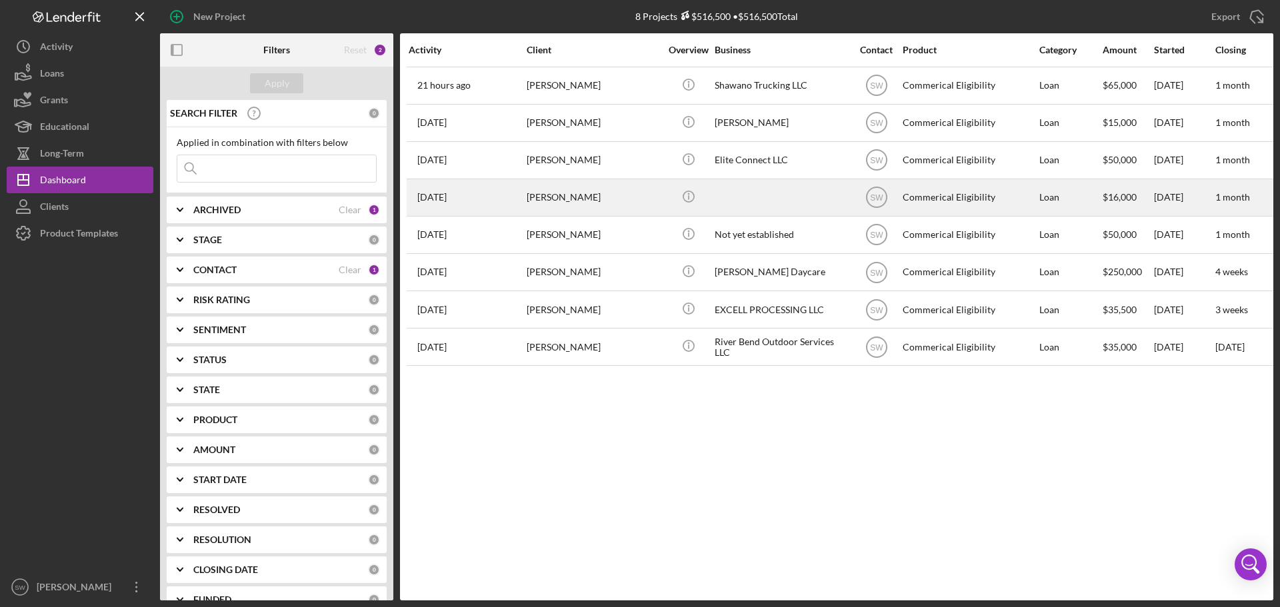
click at [555, 201] on div "[PERSON_NAME]" at bounding box center [593, 197] width 133 height 35
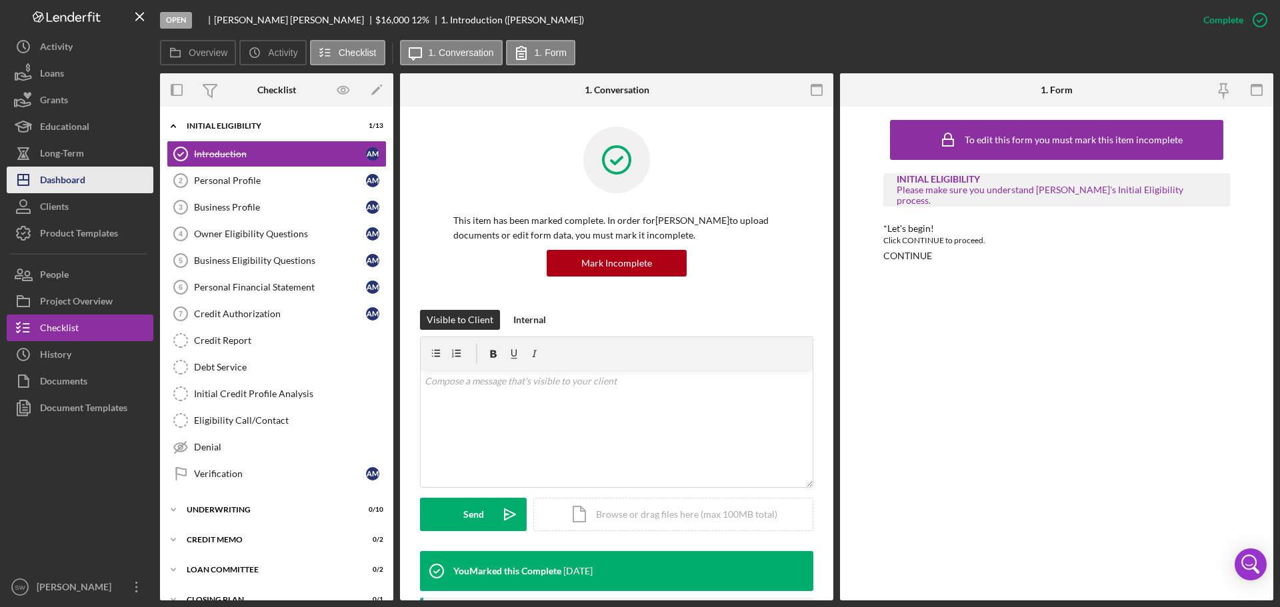
click at [67, 179] on div "Dashboard" at bounding box center [62, 182] width 45 height 30
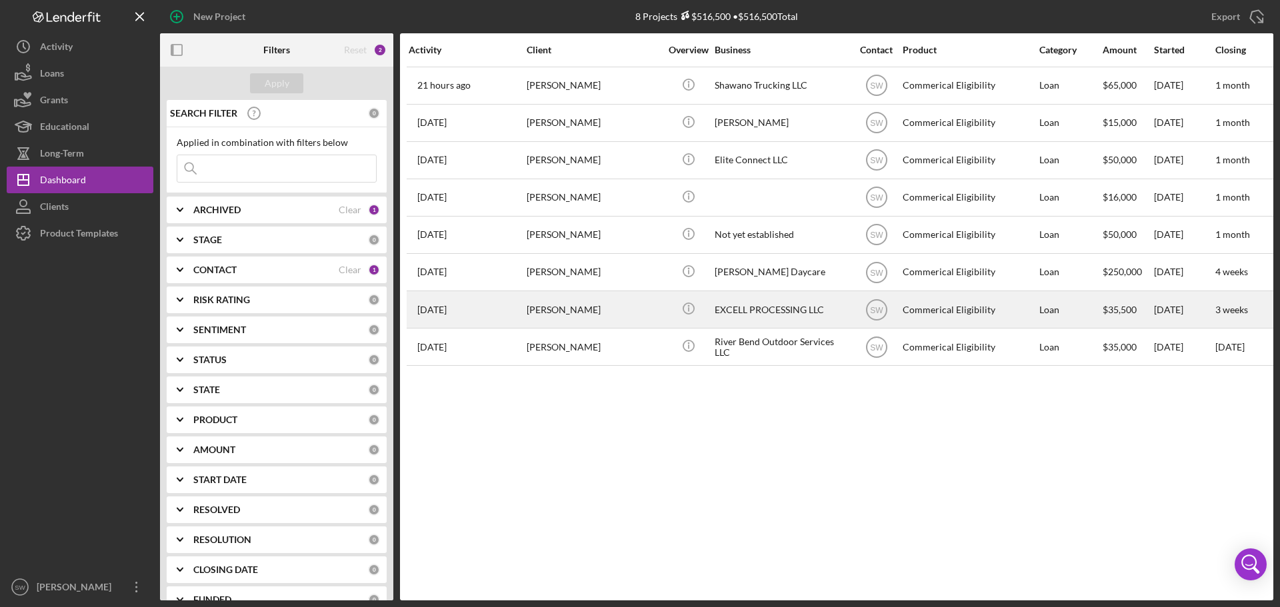
click at [539, 311] on div "[PERSON_NAME]" at bounding box center [593, 309] width 133 height 35
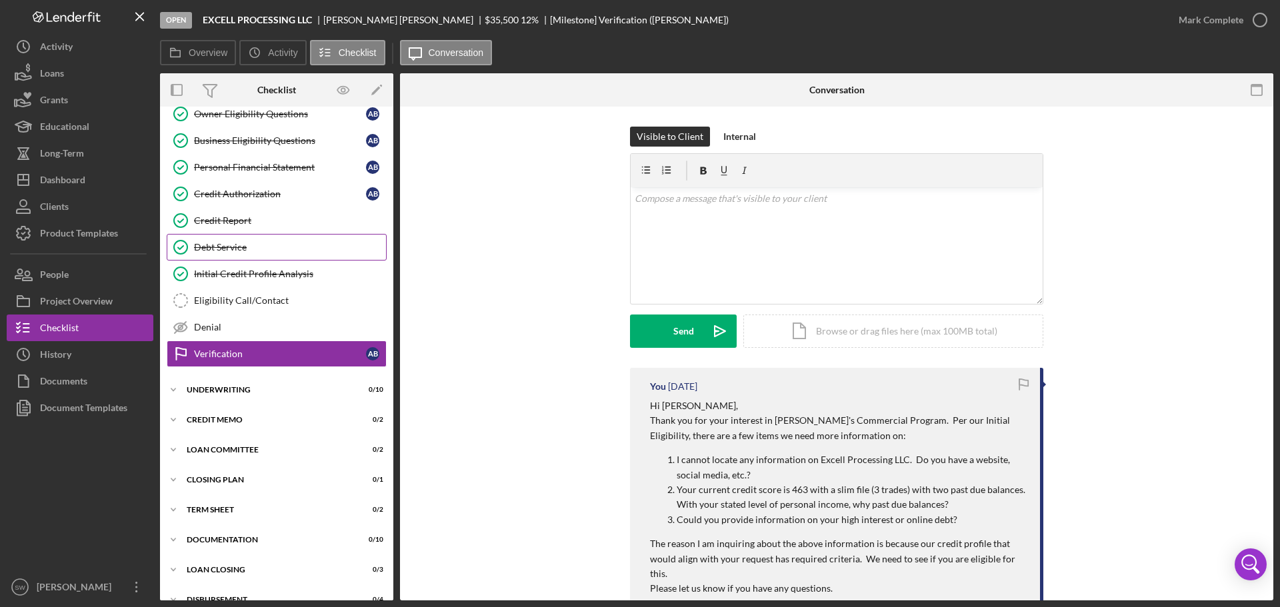
click at [217, 245] on div "Debt Service" at bounding box center [290, 247] width 192 height 11
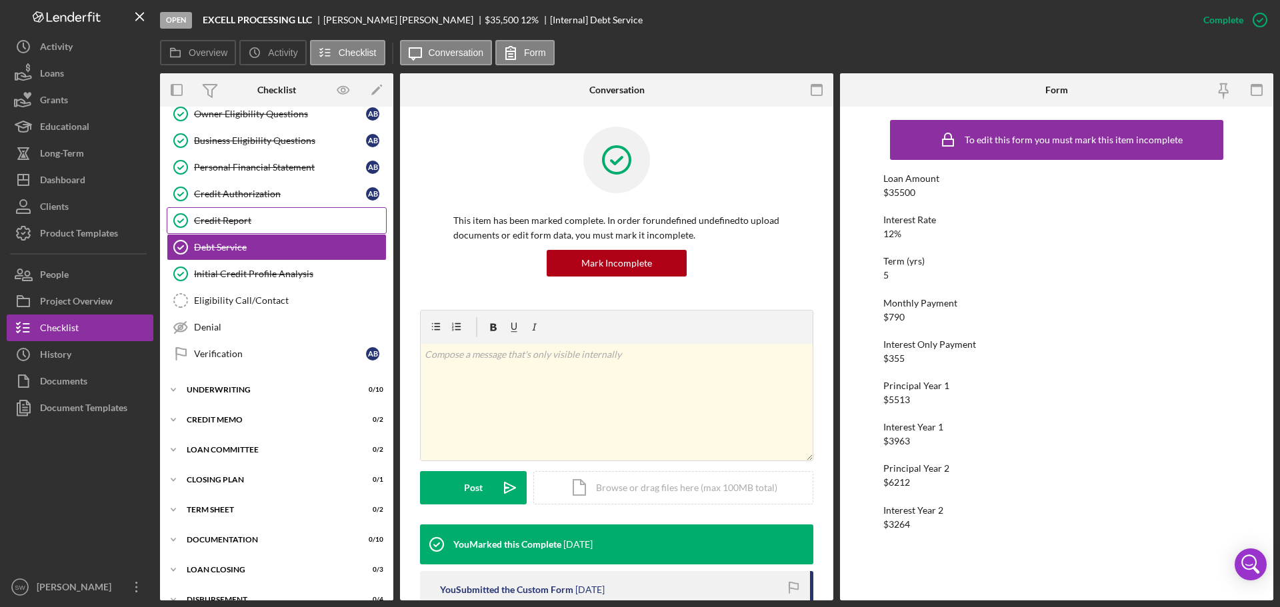
click at [211, 219] on div "Credit Report" at bounding box center [290, 220] width 192 height 11
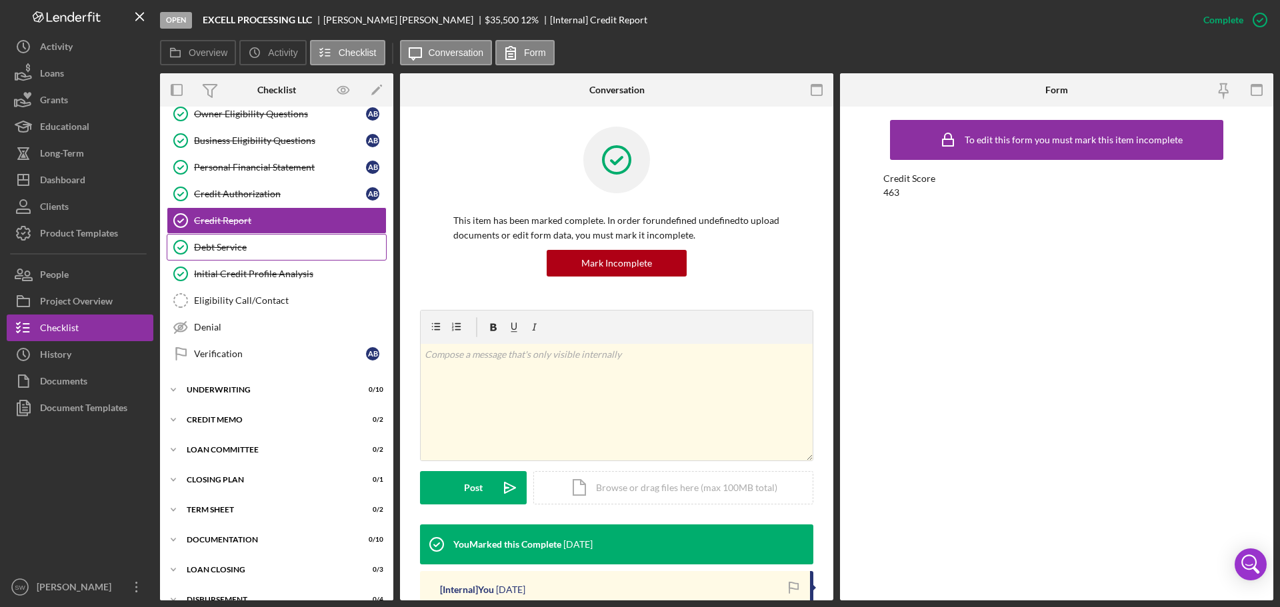
click at [215, 251] on div "Debt Service" at bounding box center [290, 247] width 192 height 11
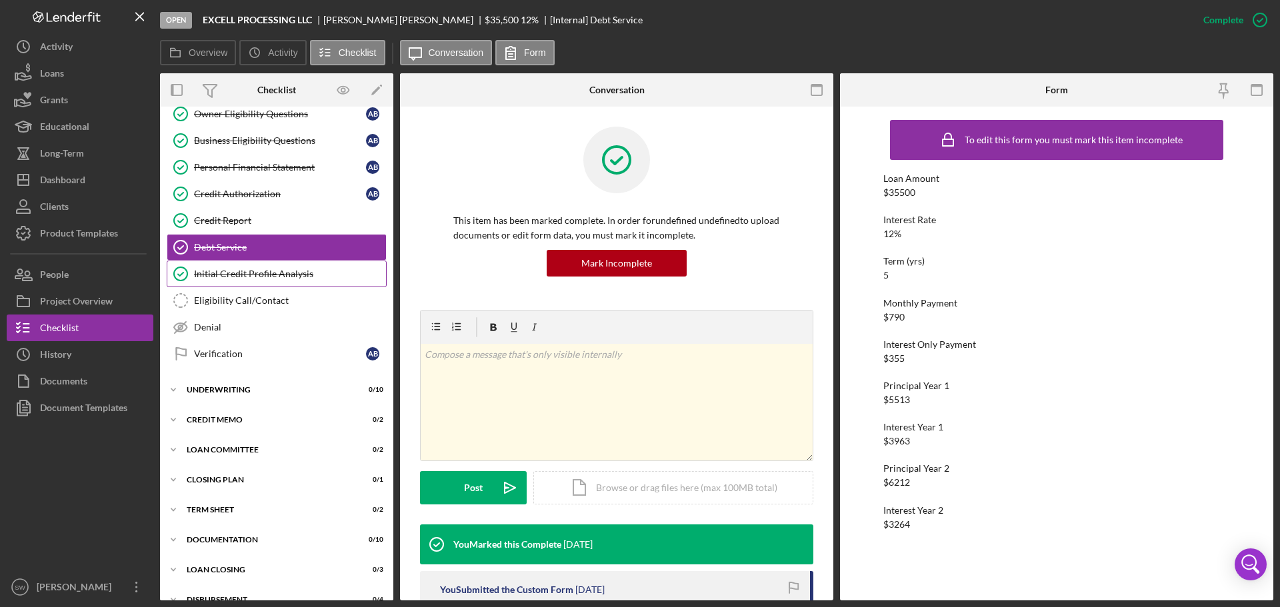
click at [217, 277] on div "Initial Credit Profile Analysis" at bounding box center [290, 274] width 192 height 11
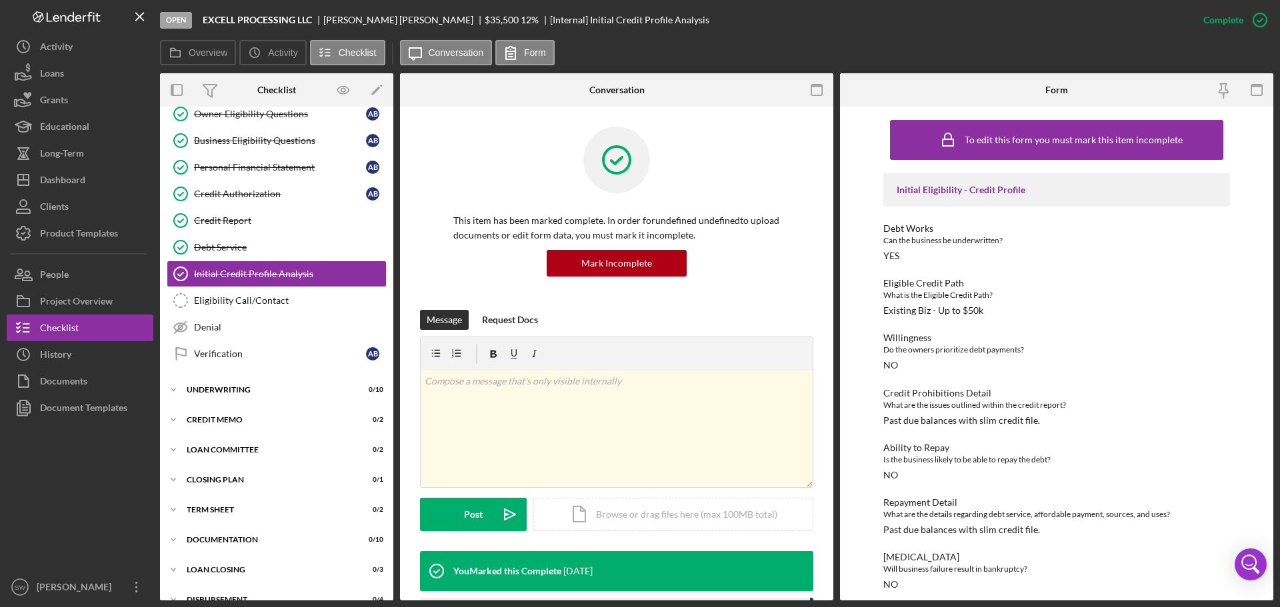
scroll to position [65, 0]
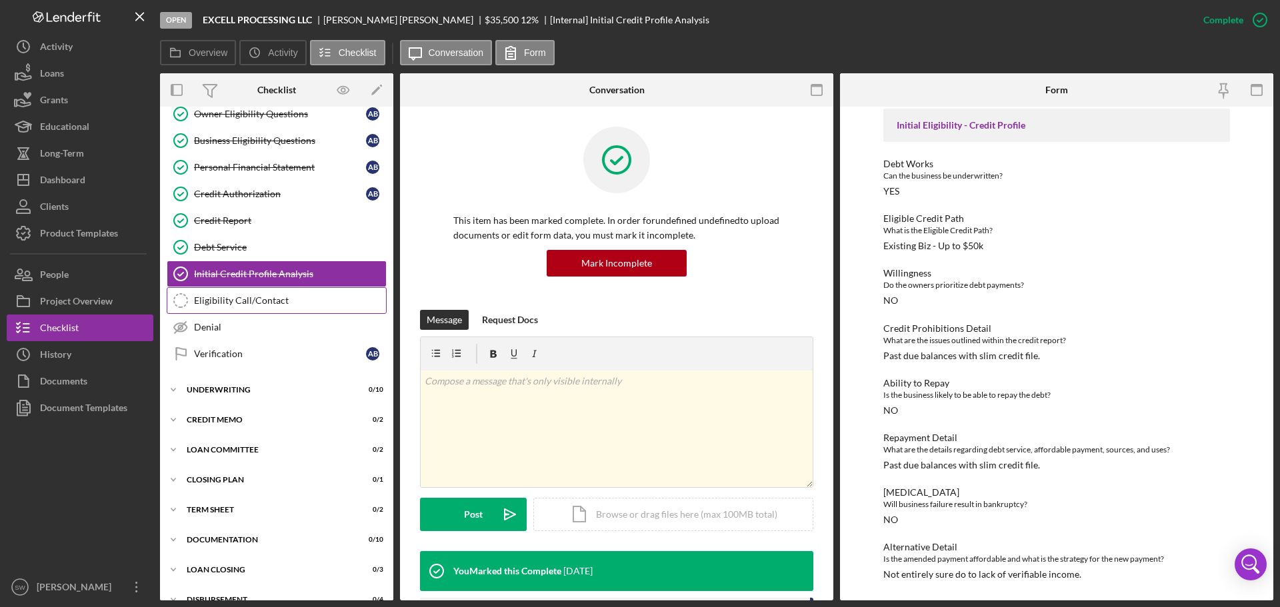
click at [211, 303] on div "Eligibility Call/Contact" at bounding box center [290, 300] width 192 height 11
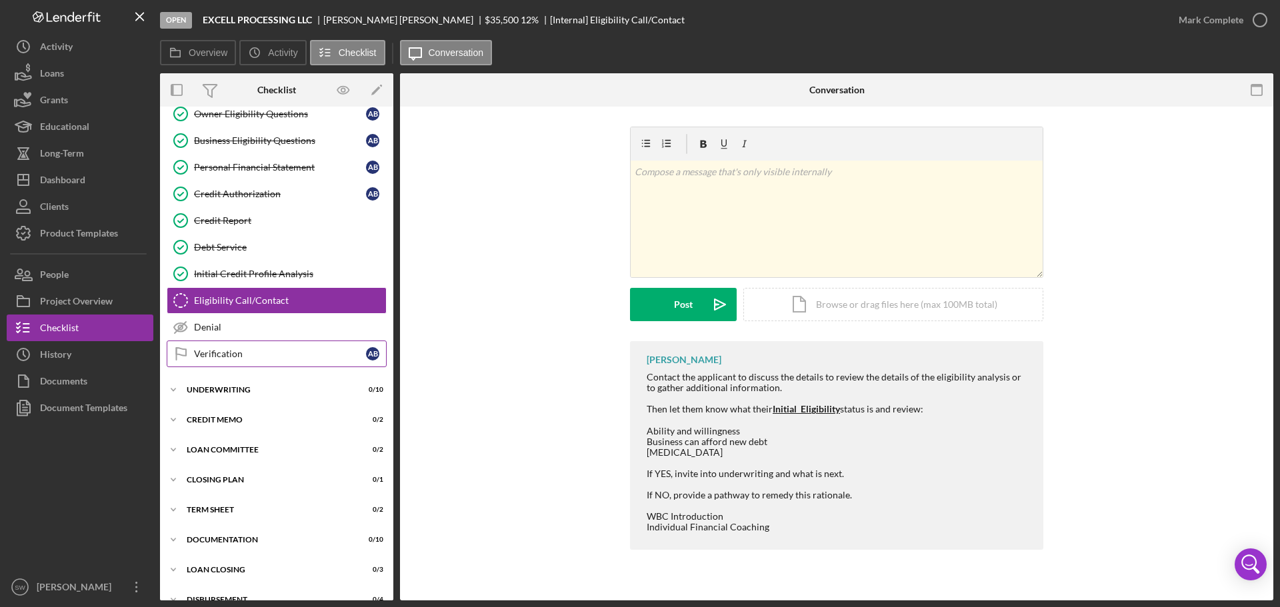
click at [210, 349] on div "Verification" at bounding box center [280, 354] width 172 height 11
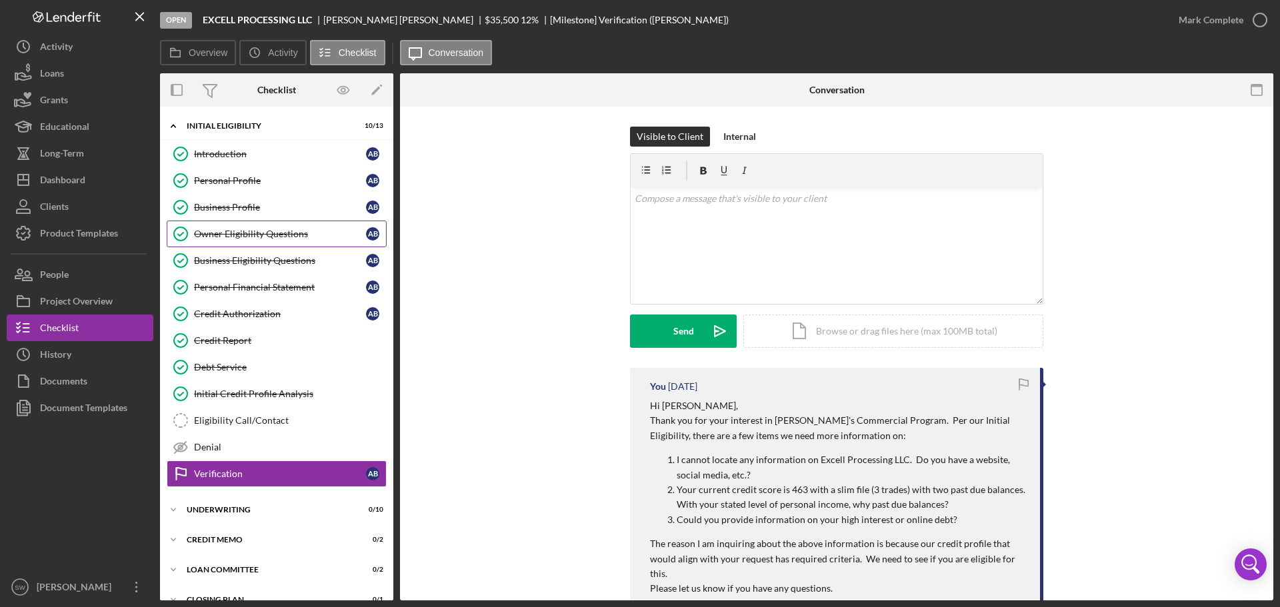
click at [212, 239] on div "Owner Eligibility Questions" at bounding box center [280, 234] width 172 height 11
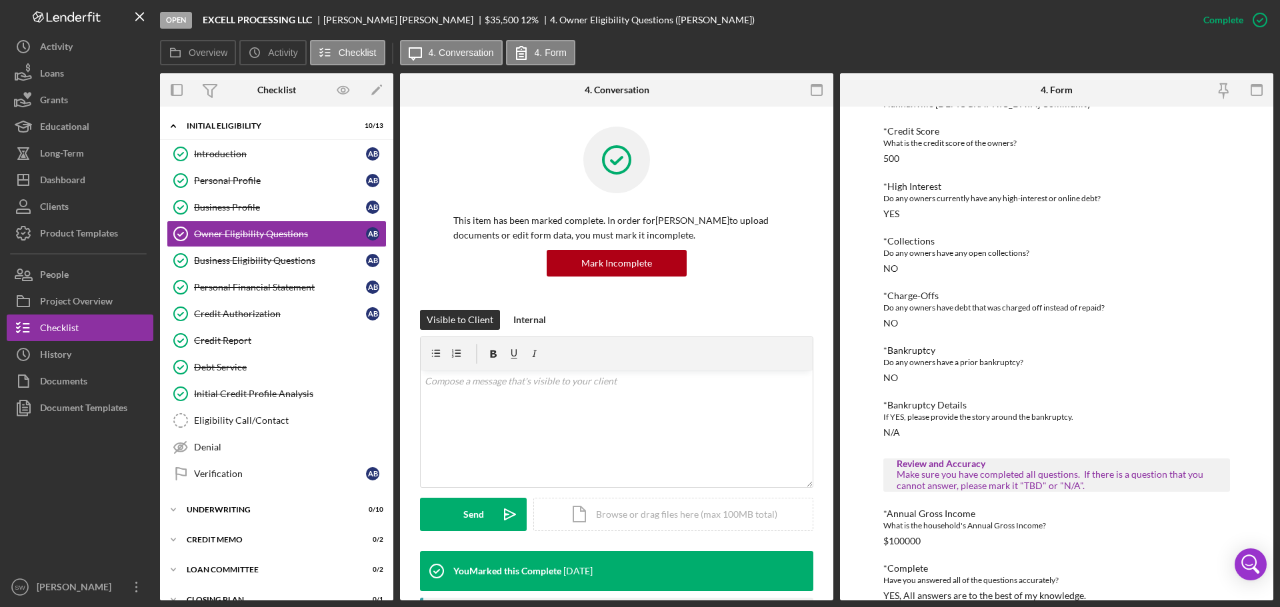
scroll to position [227, 0]
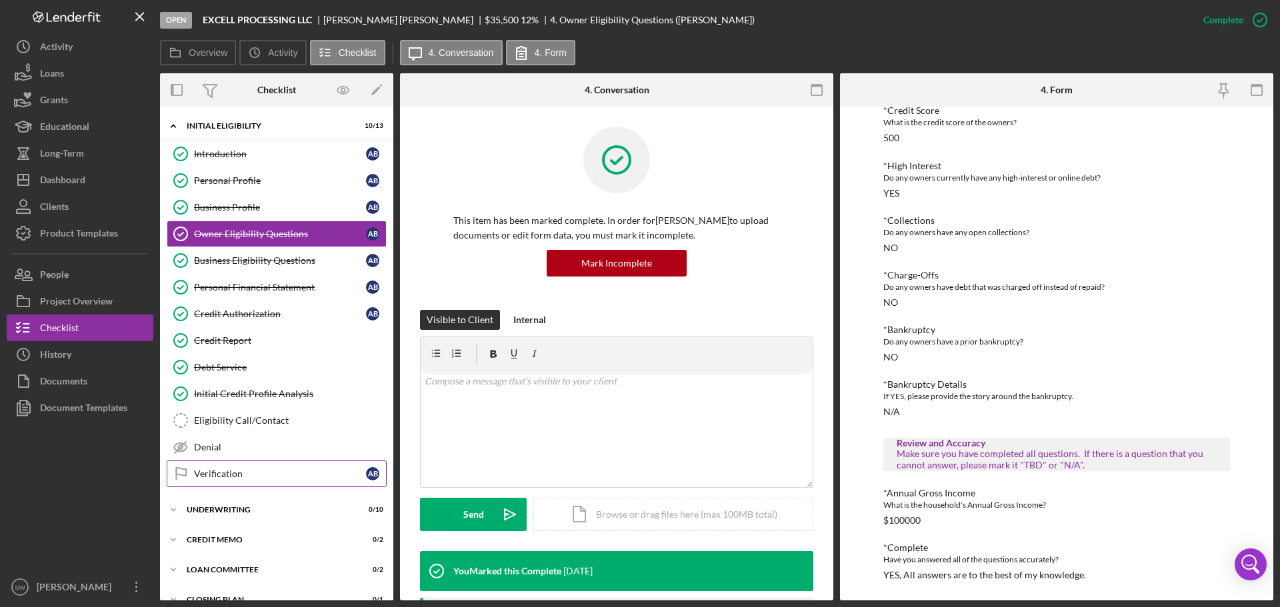
click at [205, 473] on div "Verification" at bounding box center [280, 474] width 172 height 11
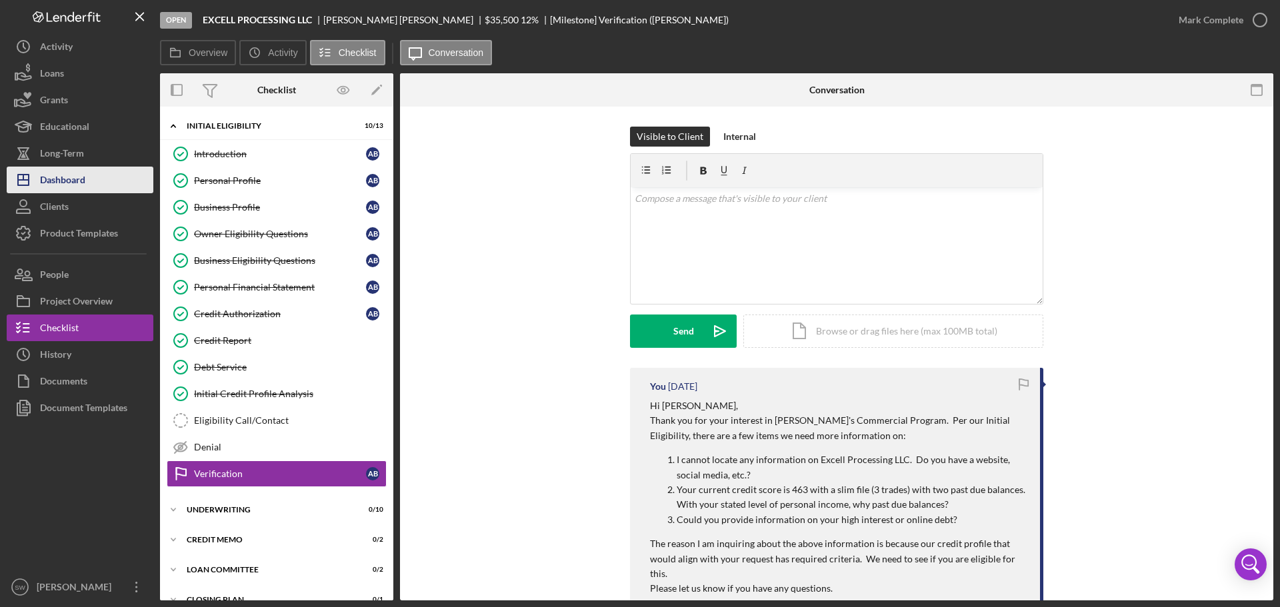
click at [61, 180] on div "Dashboard" at bounding box center [62, 182] width 45 height 30
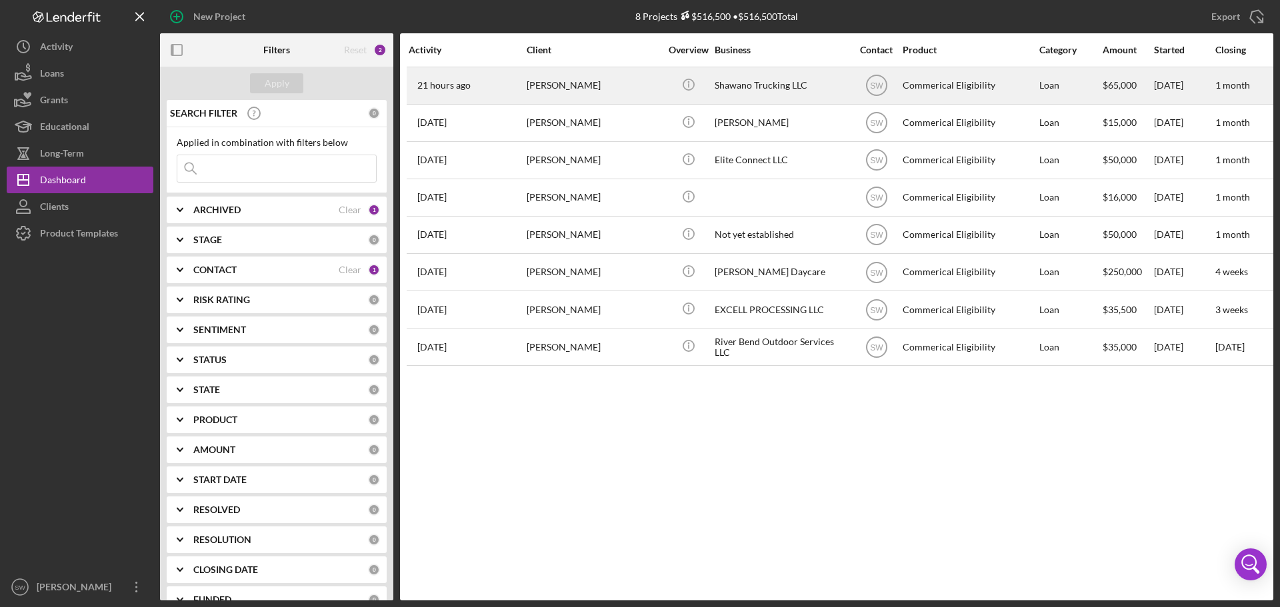
click at [553, 85] on div "[PERSON_NAME]" at bounding box center [593, 85] width 133 height 35
